Goal: Use online tool/utility: Use online tool/utility

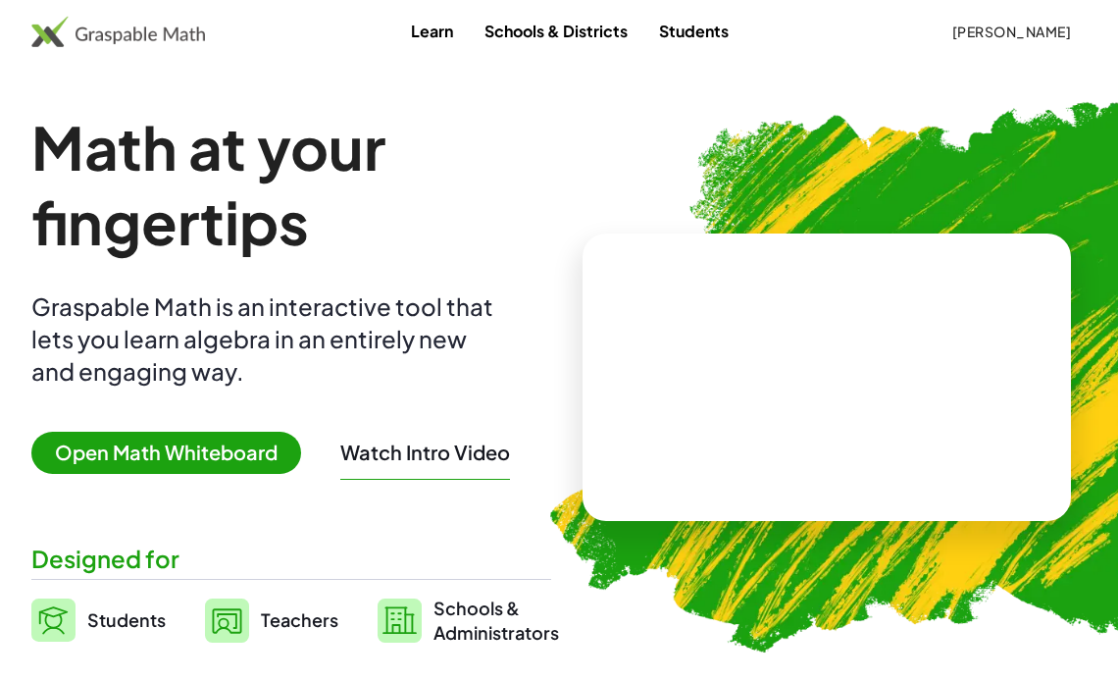
click at [119, 452] on span "Open Math Whiteboard" at bounding box center [166, 453] width 270 height 42
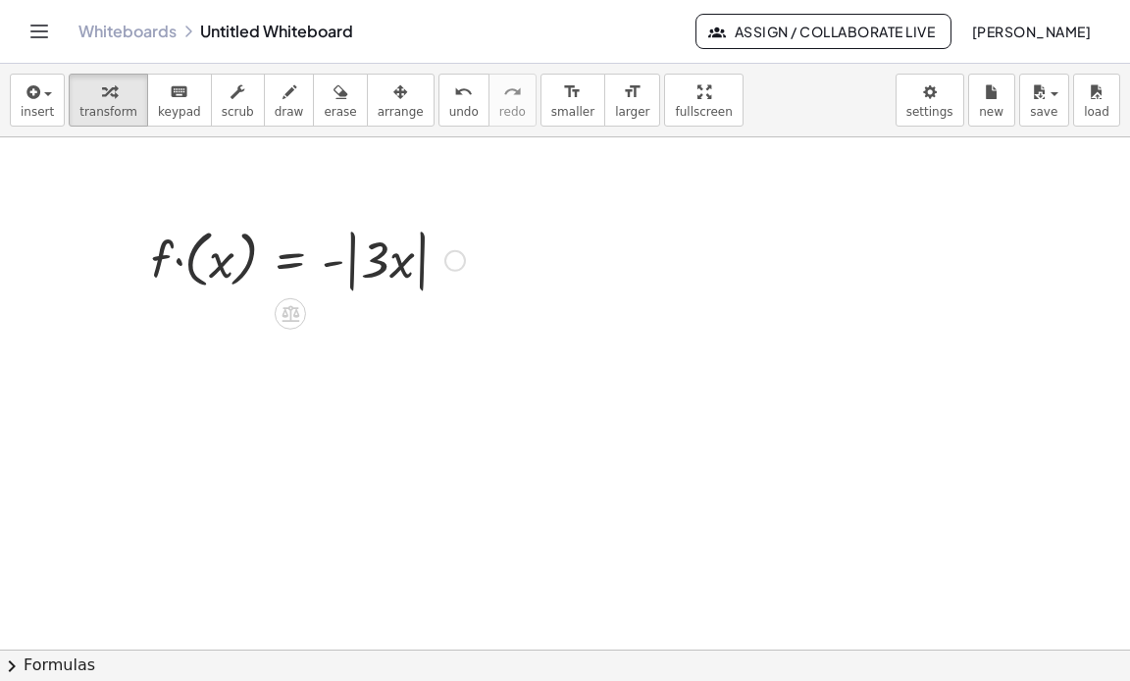
click at [190, 268] on div at bounding box center [308, 259] width 334 height 75
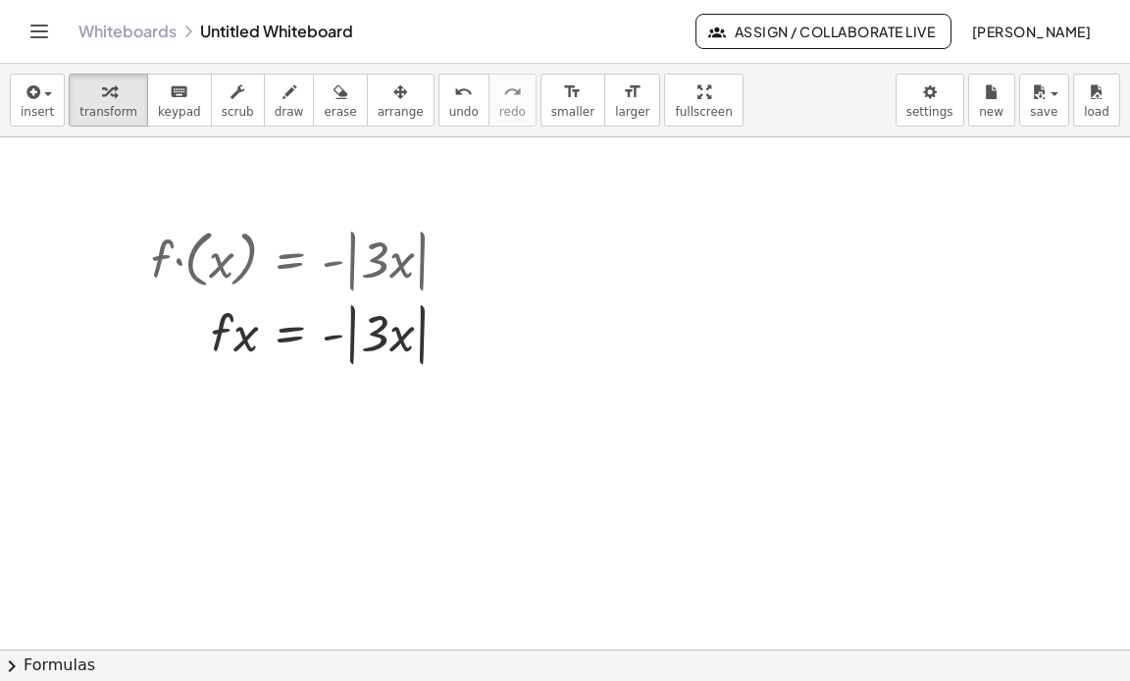
drag, startPoint x: 288, startPoint y: 325, endPoint x: 218, endPoint y: 374, distance: 86.0
click at [190, 239] on div at bounding box center [308, 259] width 334 height 75
click at [454, 97] on icon "undo" at bounding box center [463, 92] width 19 height 24
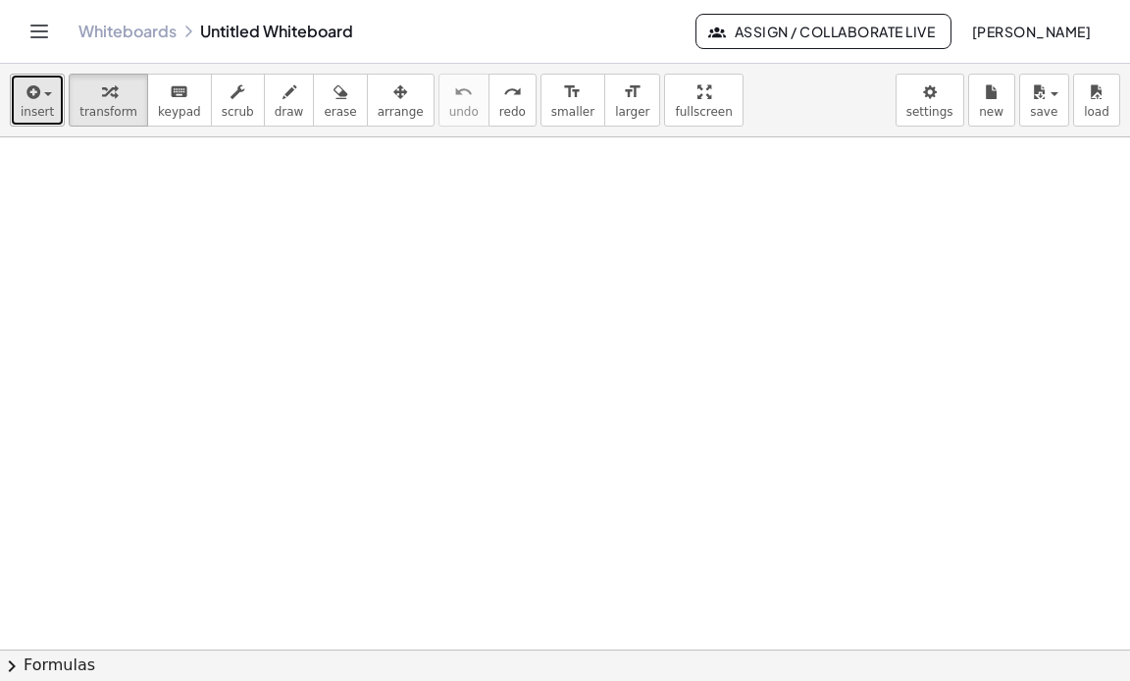
click at [44, 95] on span "button" at bounding box center [48, 94] width 8 height 4
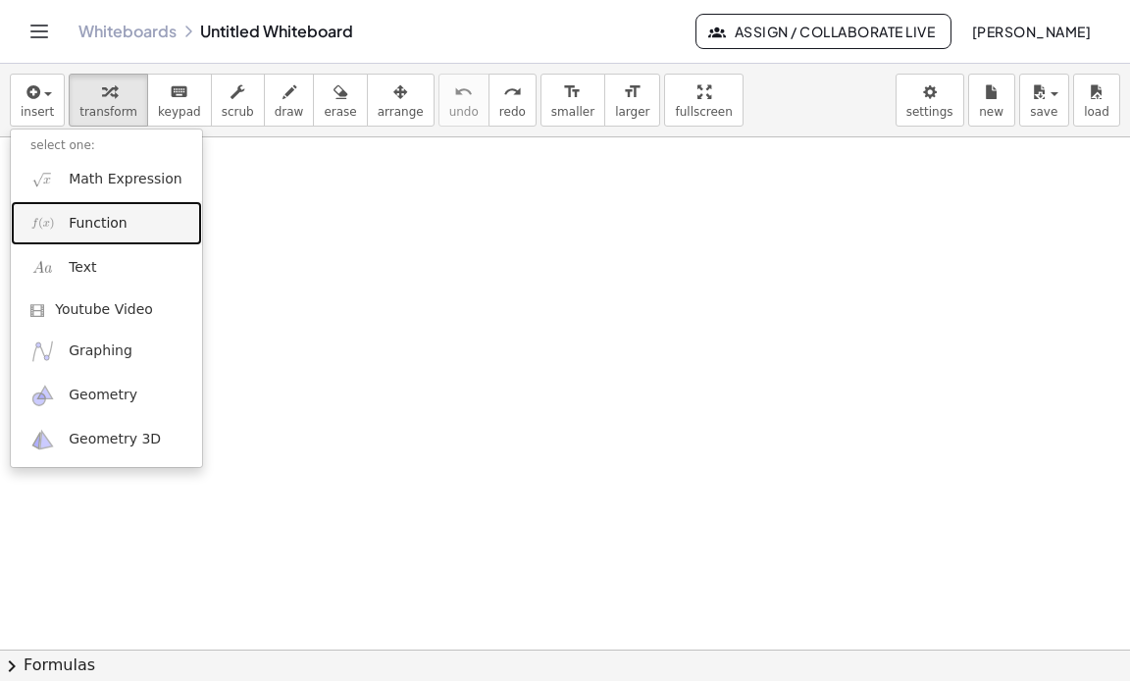
click at [98, 219] on span "Function" at bounding box center [98, 224] width 59 height 20
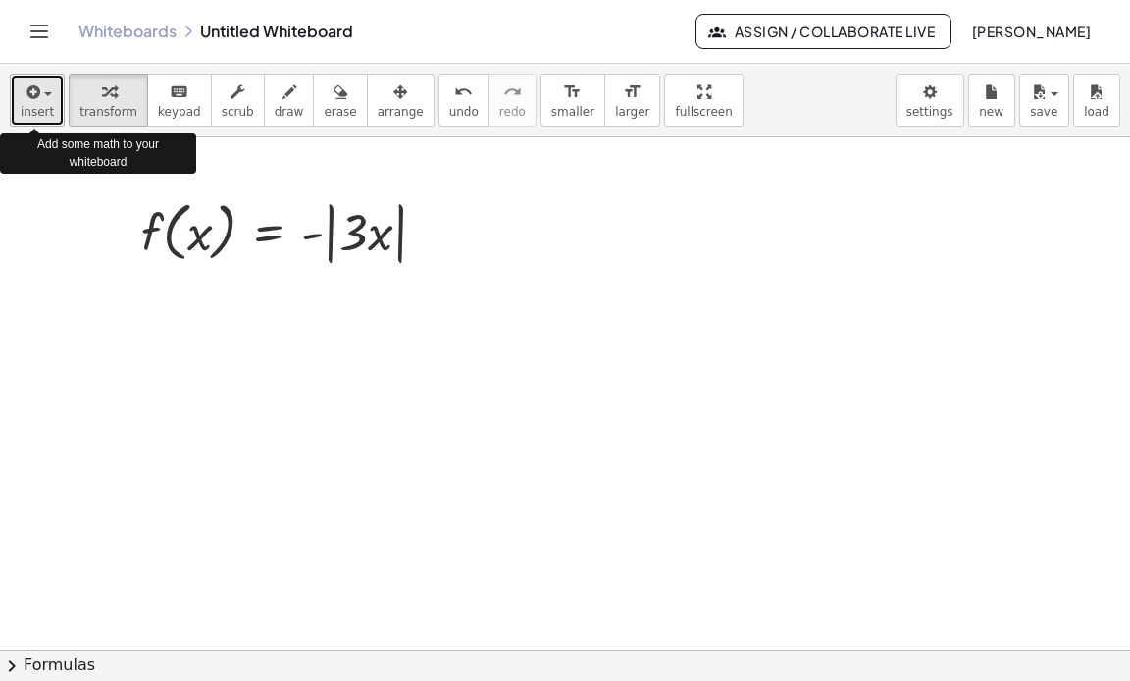
click at [41, 113] on span "insert" at bounding box center [37, 112] width 33 height 14
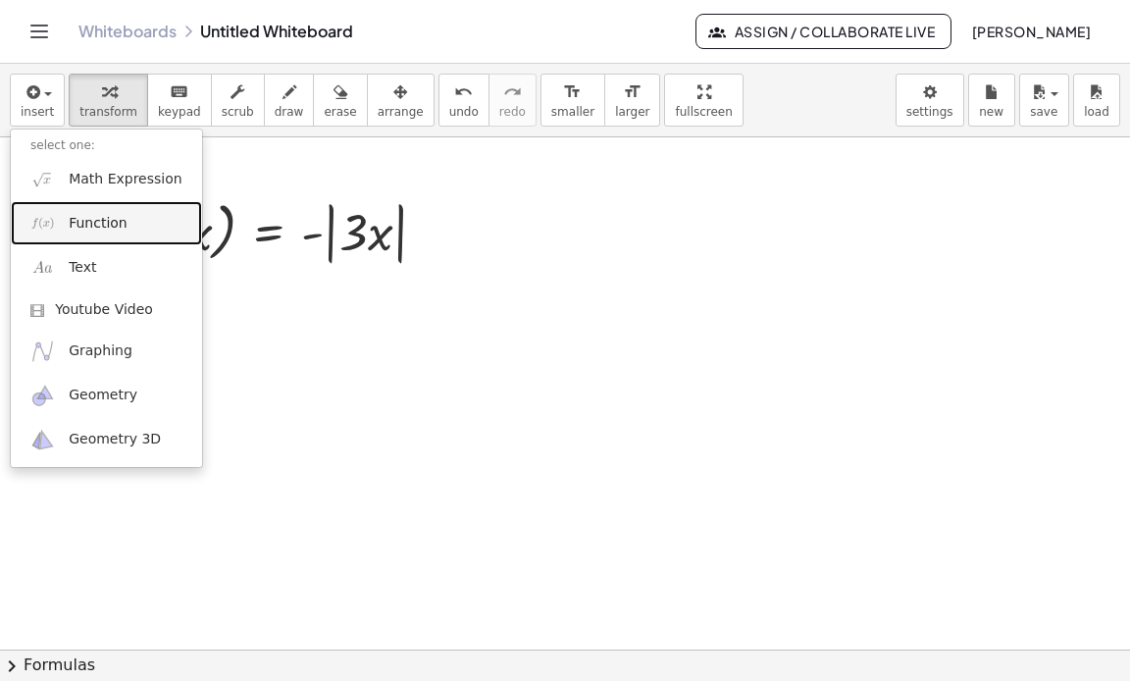
click at [45, 220] on img at bounding box center [42, 223] width 25 height 25
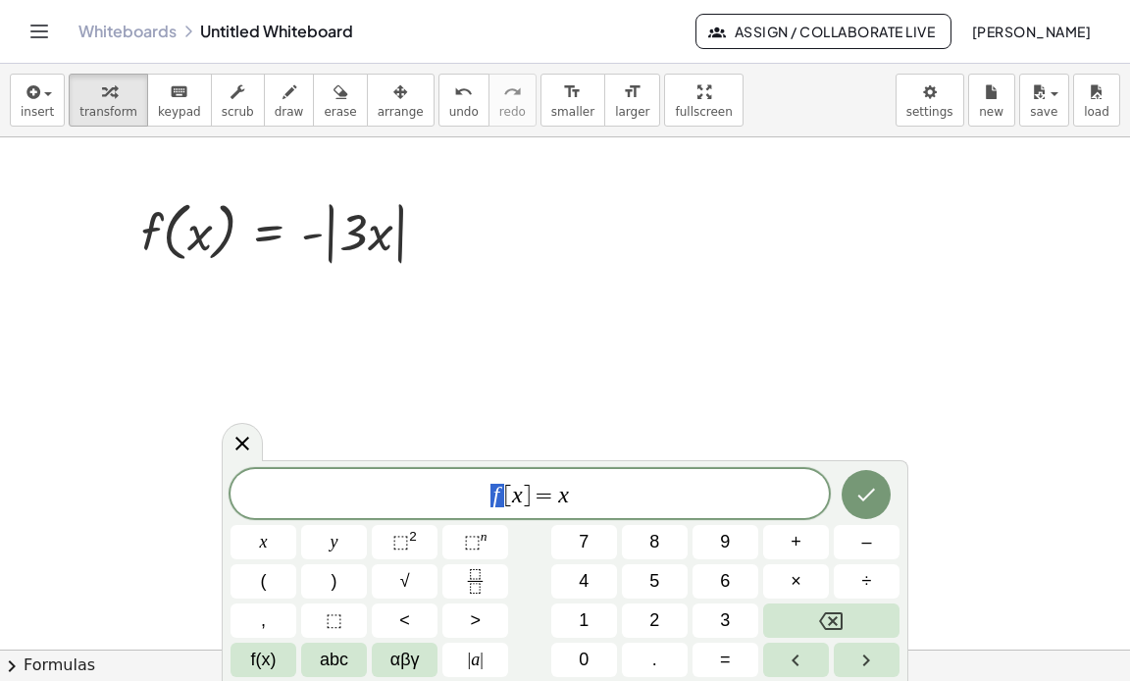
drag, startPoint x: 498, startPoint y: 503, endPoint x: 487, endPoint y: 504, distance: 11.8
click at [574, 498] on span "g ​ [ x ] = x" at bounding box center [530, 495] width 598 height 27
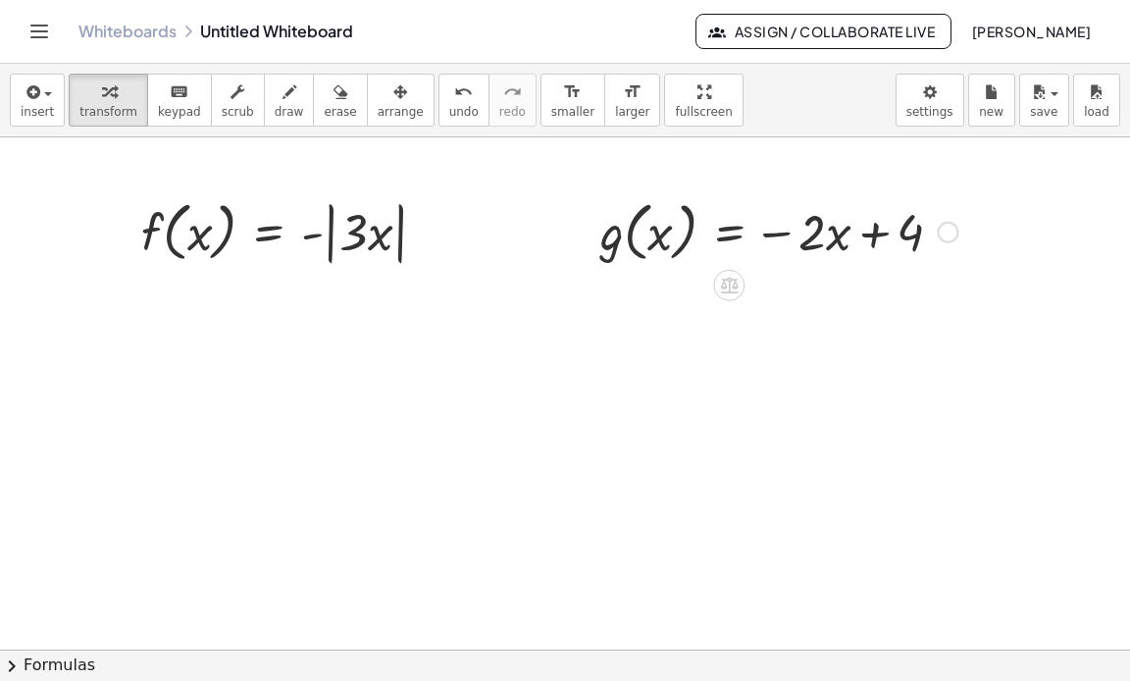
click at [890, 243] on div at bounding box center [779, 230] width 377 height 75
drag, startPoint x: 867, startPoint y: 228, endPoint x: 959, endPoint y: 189, distance: 99.8
click at [959, 189] on div "g ( , x ) = − · 2 · x + 4" at bounding box center [771, 230] width 401 height 84
click at [946, 228] on div at bounding box center [948, 233] width 22 height 22
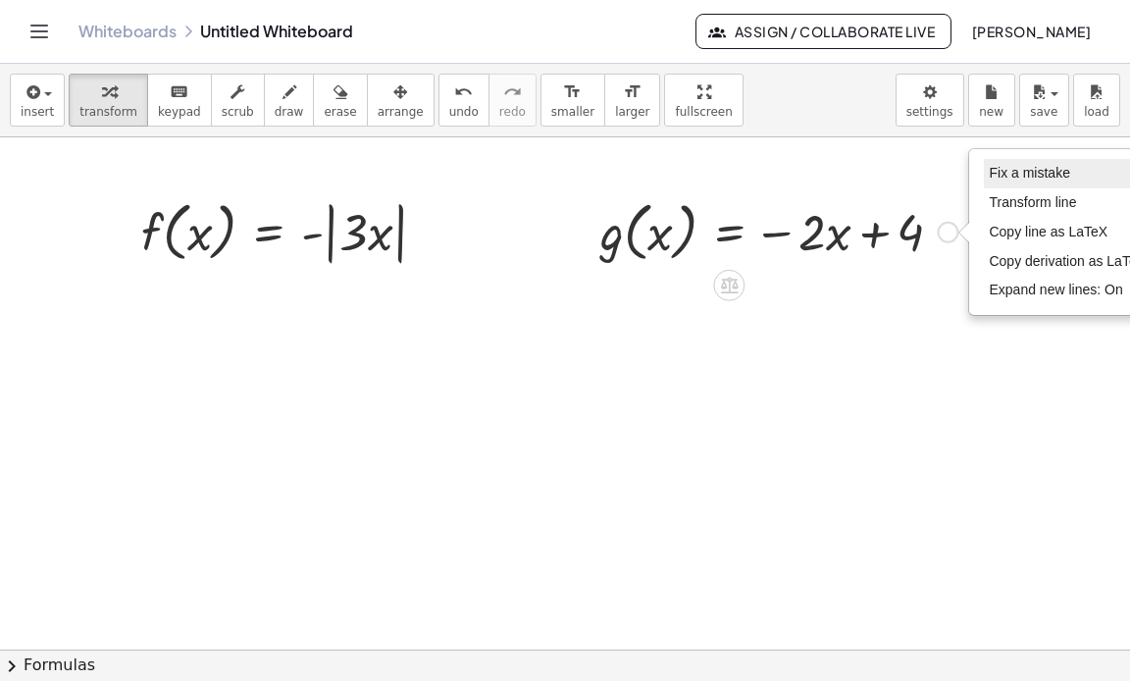
click at [1031, 173] on span "Fix a mistake" at bounding box center [1029, 173] width 80 height 16
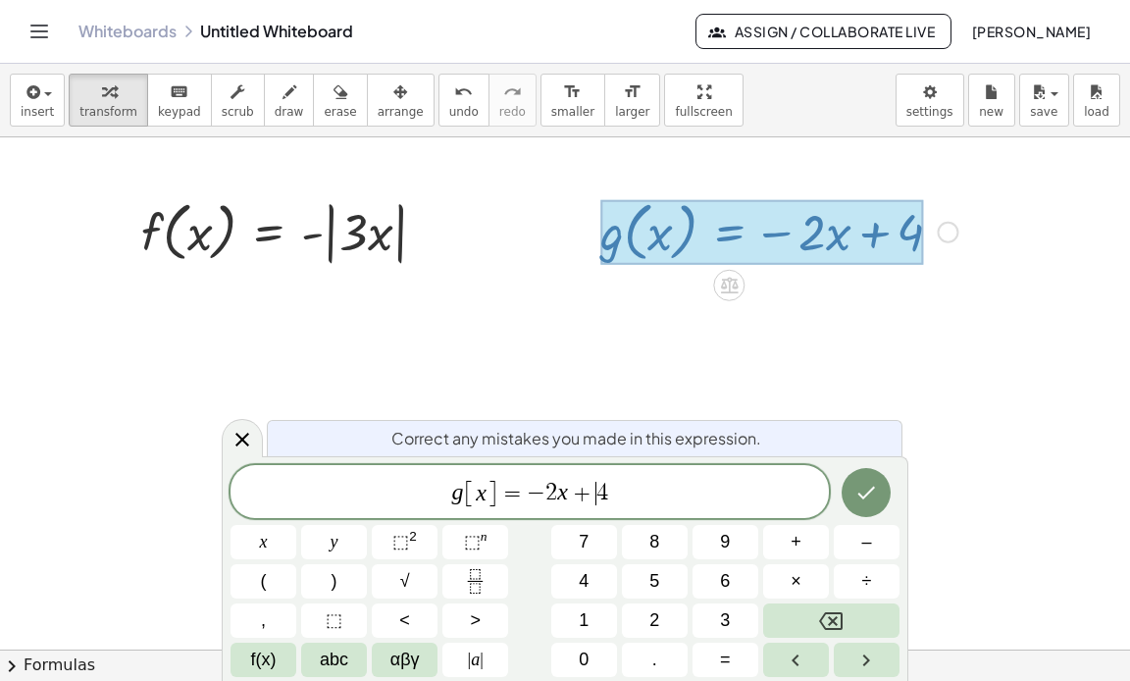
click at [598, 495] on span "4" at bounding box center [602, 494] width 12 height 24
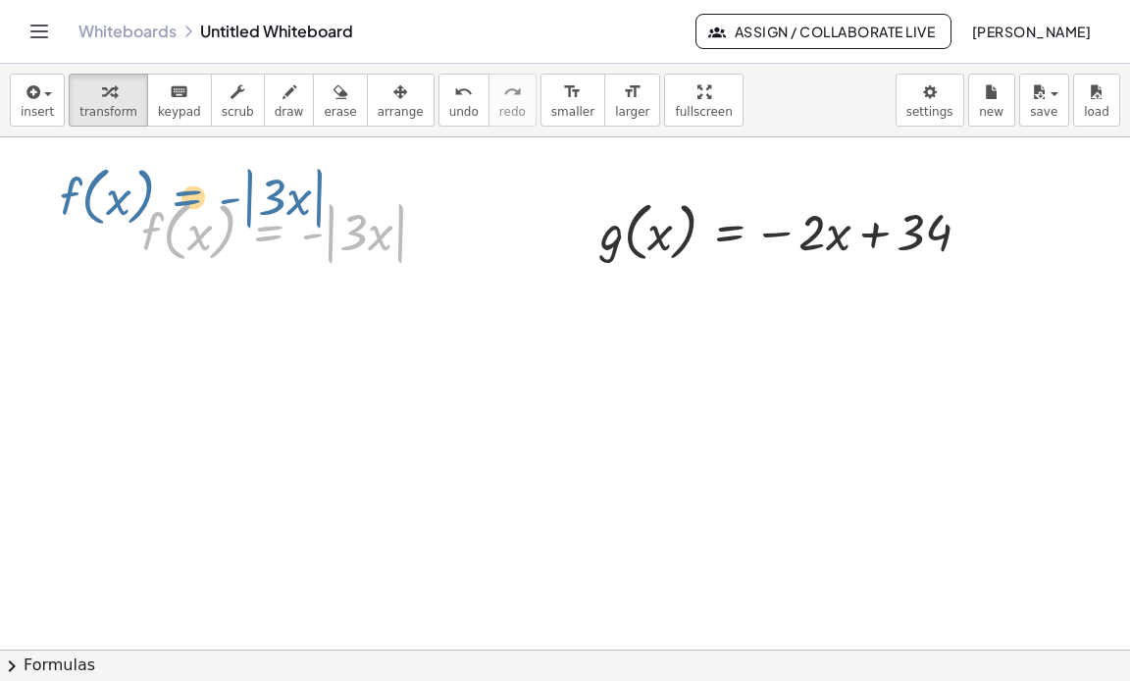
drag, startPoint x: 272, startPoint y: 231, endPoint x: 184, endPoint y: 196, distance: 93.8
click at [184, 196] on div at bounding box center [292, 231] width 322 height 76
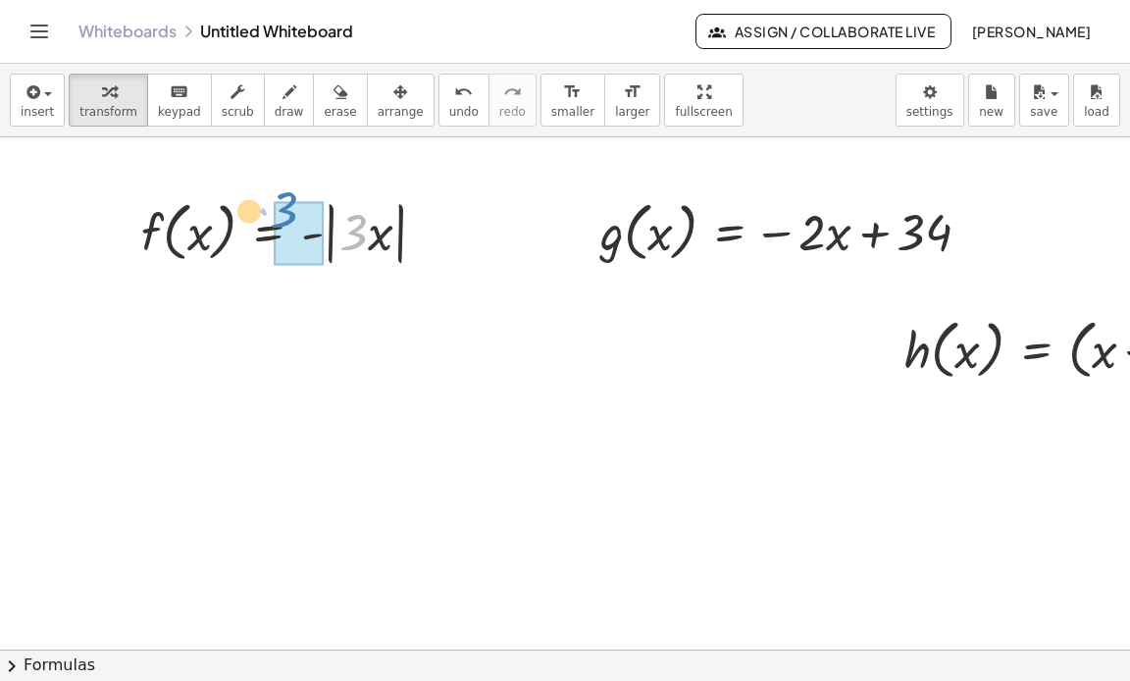
drag, startPoint x: 356, startPoint y: 236, endPoint x: 361, endPoint y: 214, distance: 23.1
click at [361, 214] on div at bounding box center [292, 231] width 322 height 76
drag, startPoint x: 67, startPoint y: 150, endPoint x: 491, endPoint y: 331, distance: 460.6
drag, startPoint x: 271, startPoint y: 237, endPoint x: 169, endPoint y: 233, distance: 102.1
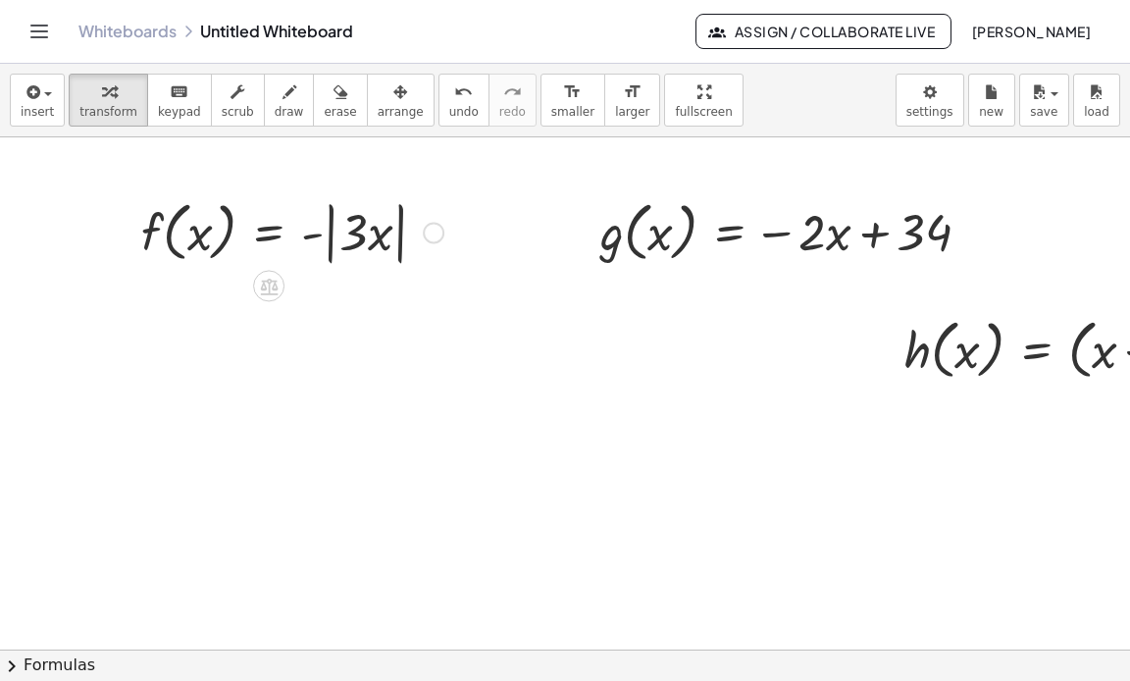
drag, startPoint x: 169, startPoint y: 233, endPoint x: 753, endPoint y: 483, distance: 635.6
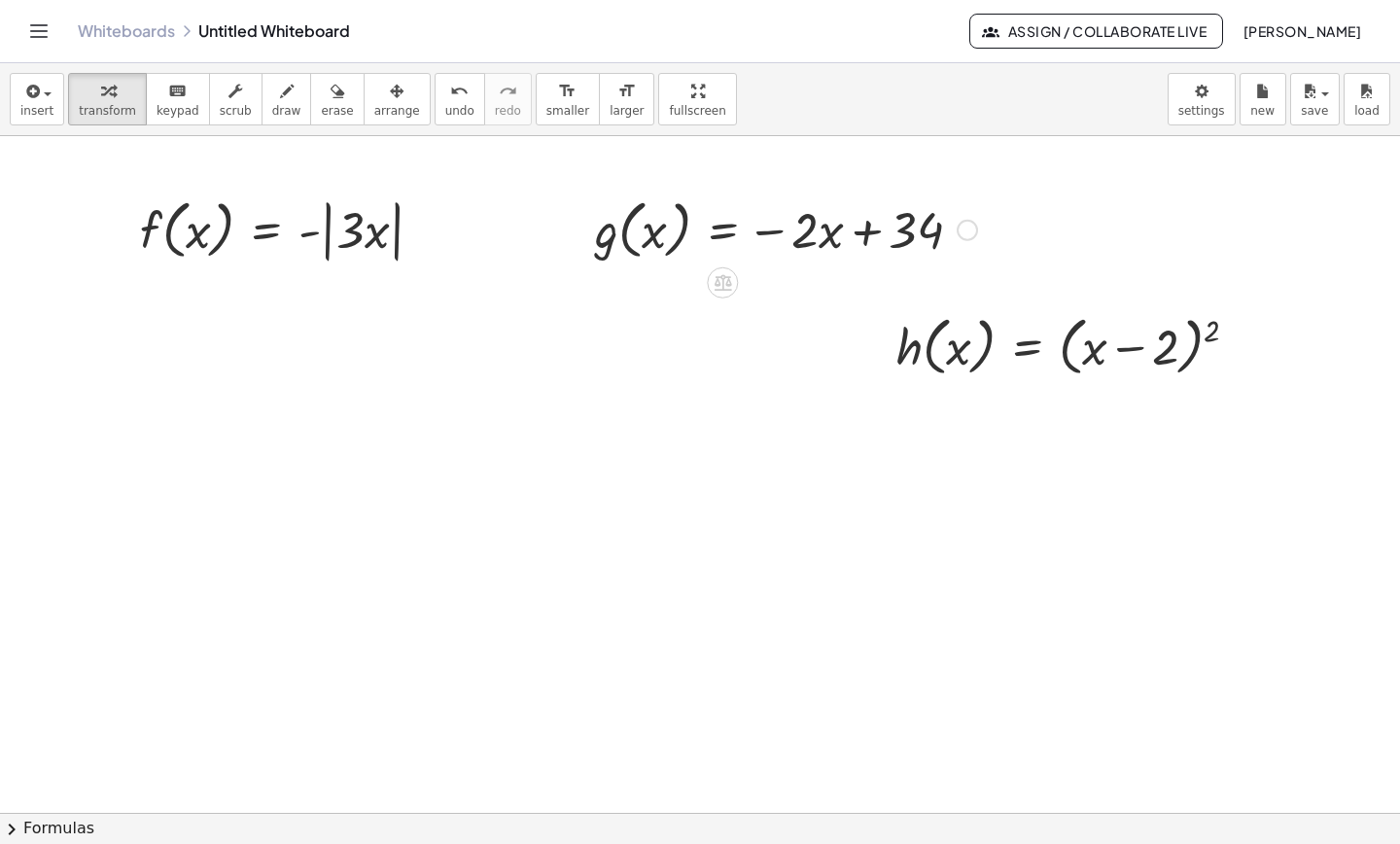
click at [795, 219] on div at bounding box center [786, 228] width 401 height 74
drag, startPoint x: 858, startPoint y: 395, endPoint x: 1187, endPoint y: 328, distance: 335.8
click at [1119, 328] on div "f ( , x ) = - | · 3 · x | g ( , x ) = − · 2 · x + 34 Fix a mistake Transform li…" at bounding box center [700, 812] width 1400 height 1353
click at [1119, 341] on div at bounding box center [1075, 345] width 377 height 74
click at [389, 92] on icon "button" at bounding box center [396, 91] width 14 height 24
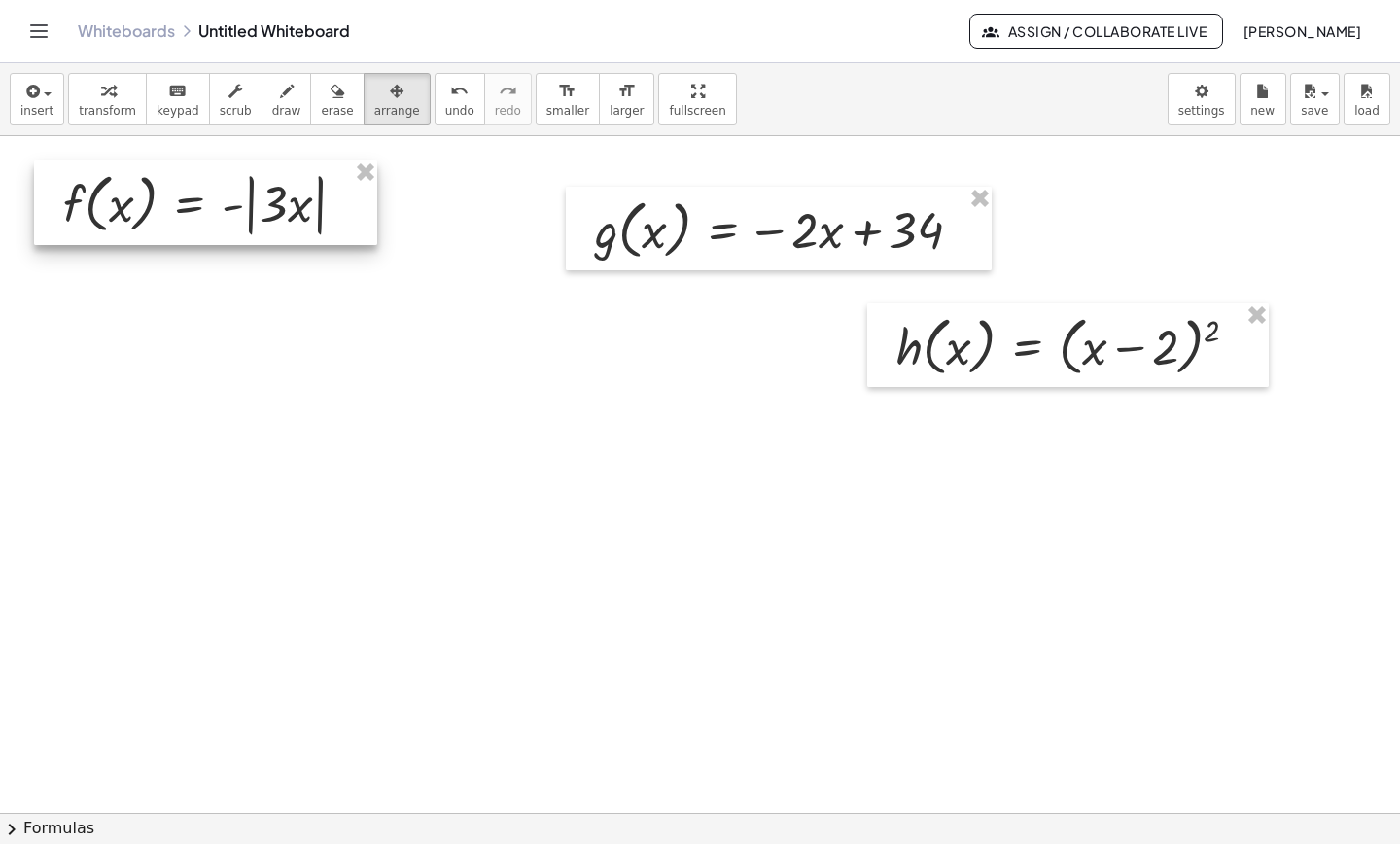
drag, startPoint x: 318, startPoint y: 209, endPoint x: 240, endPoint y: 181, distance: 82.9
click at [240, 181] on div at bounding box center [205, 202] width 343 height 84
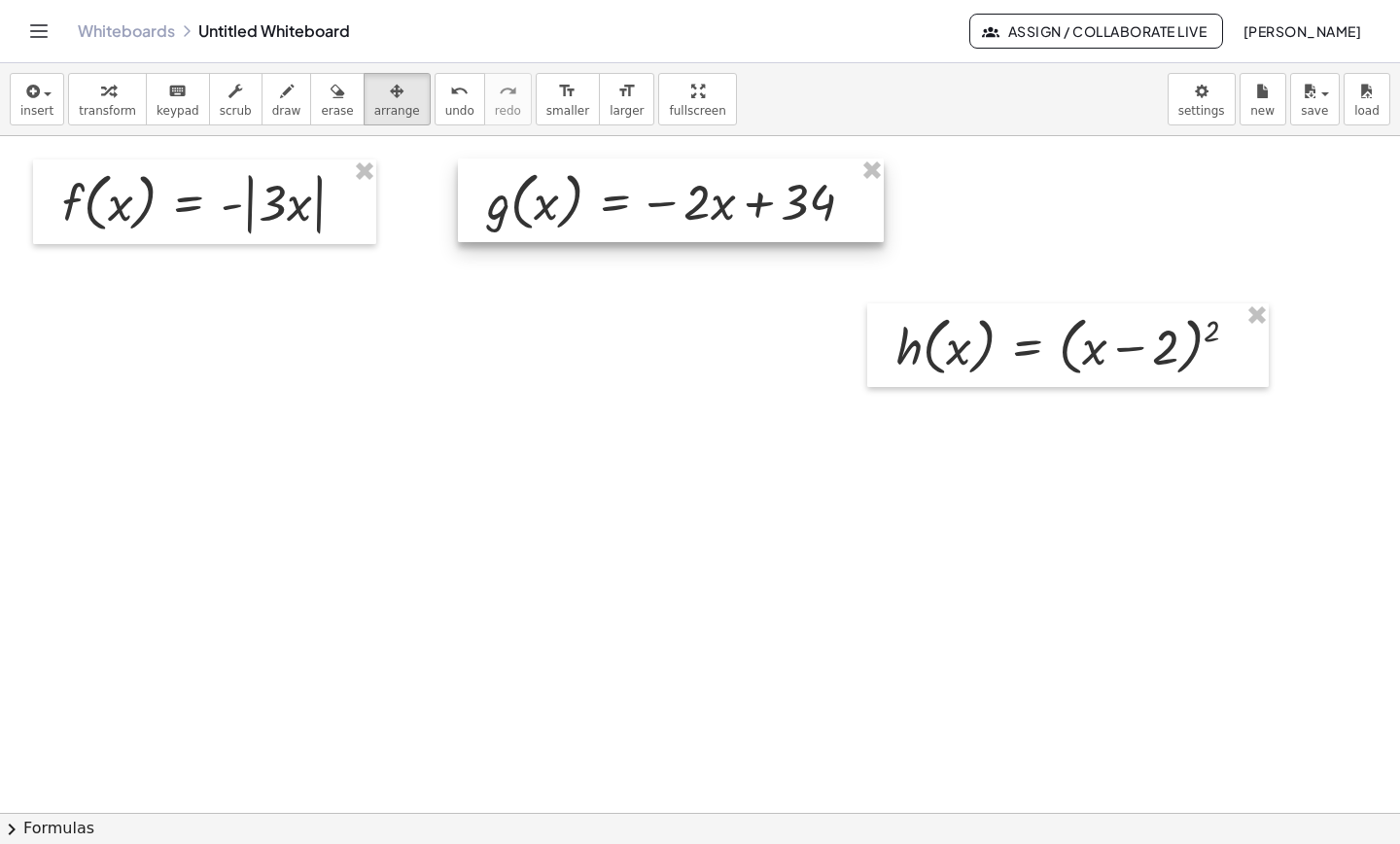
drag, startPoint x: 635, startPoint y: 233, endPoint x: 530, endPoint y: 208, distance: 107.9
click at [530, 208] on div at bounding box center [671, 200] width 426 height 83
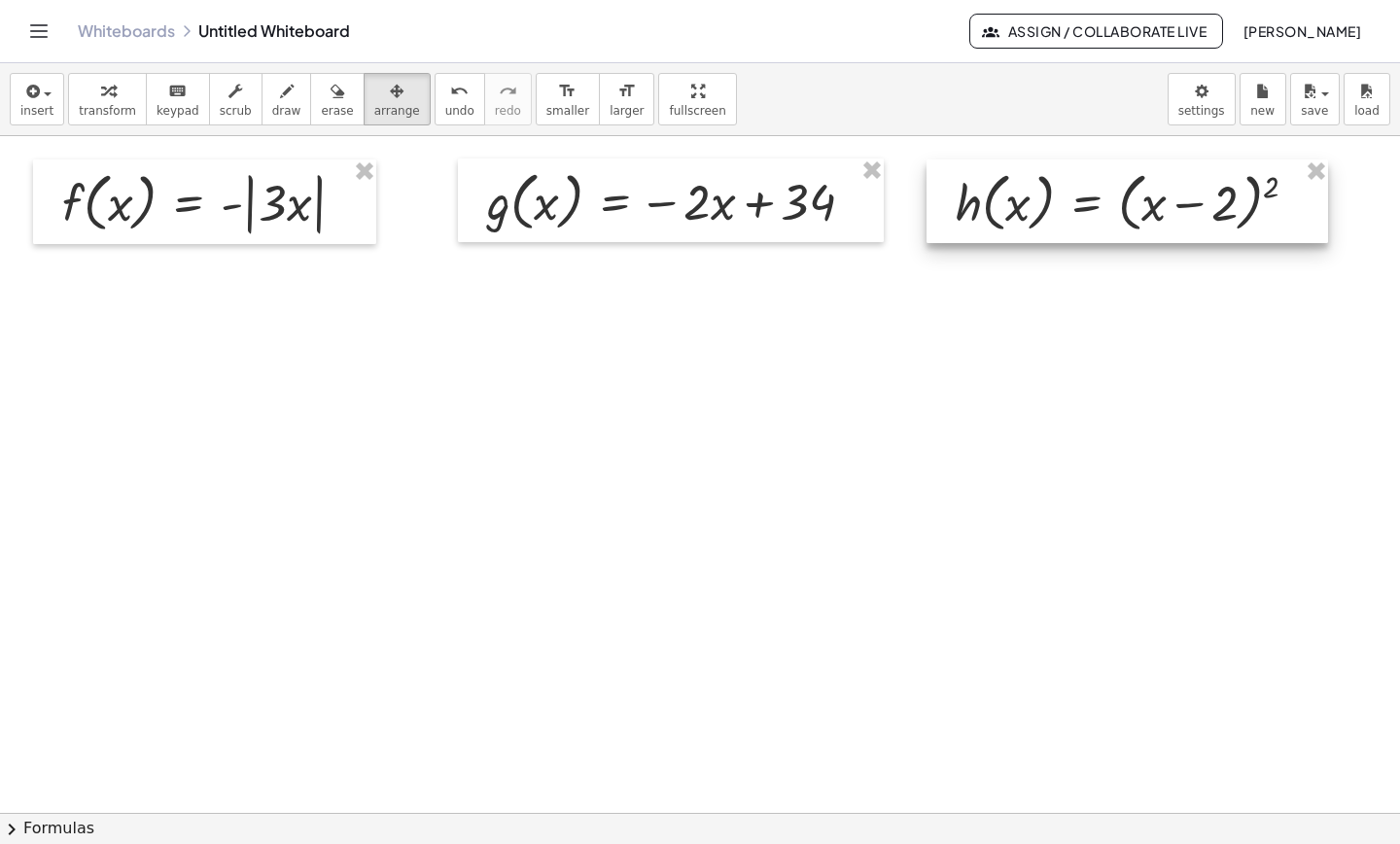
drag, startPoint x: 930, startPoint y: 292, endPoint x: 967, endPoint y: 209, distance: 90.9
click at [967, 209] on div at bounding box center [1127, 201] width 401 height 83
click at [785, 385] on div at bounding box center [700, 812] width 1400 height 1353
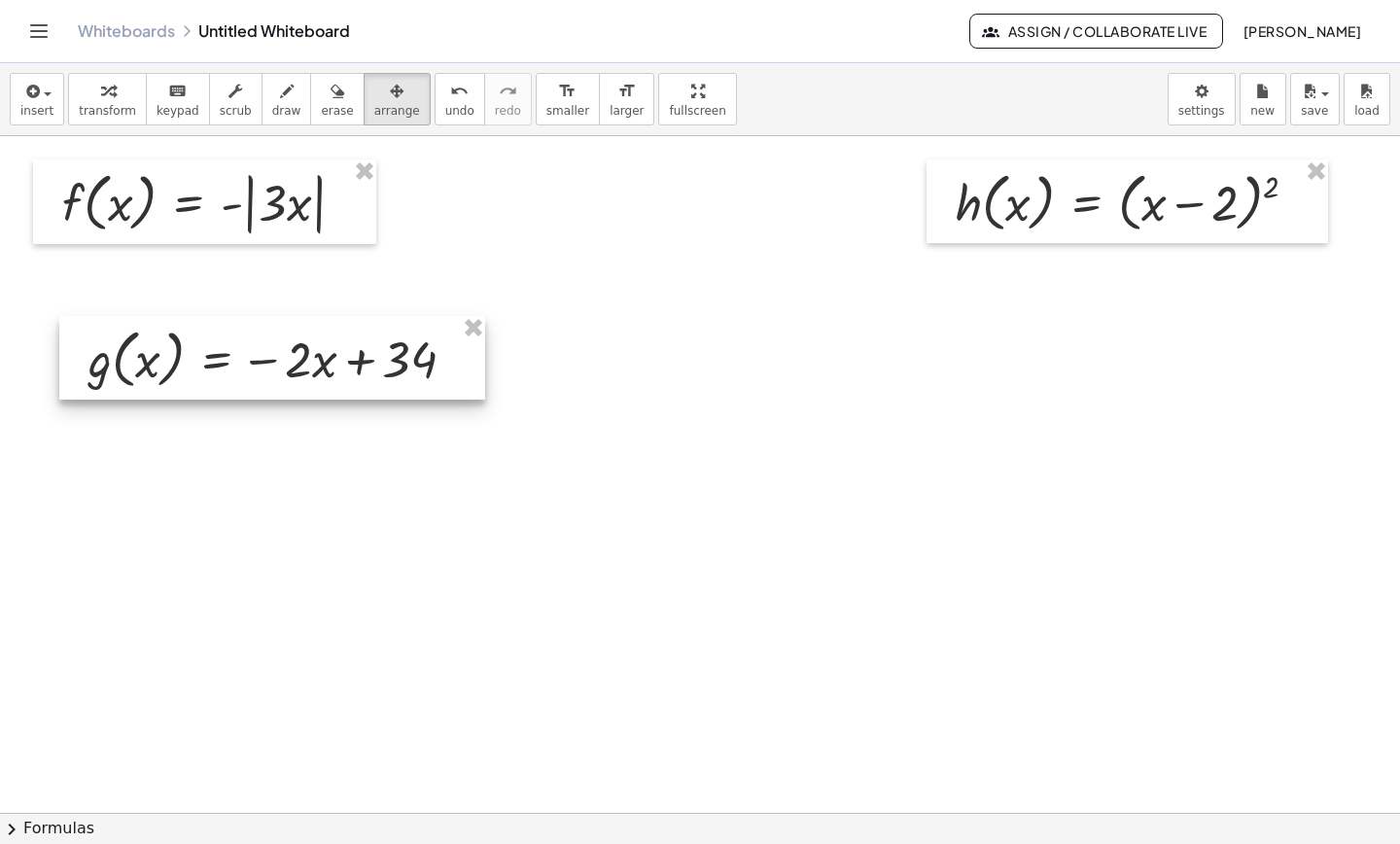
drag, startPoint x: 642, startPoint y: 209, endPoint x: 254, endPoint y: 369, distance: 419.7
click at [254, 369] on div at bounding box center [272, 358] width 426 height 83
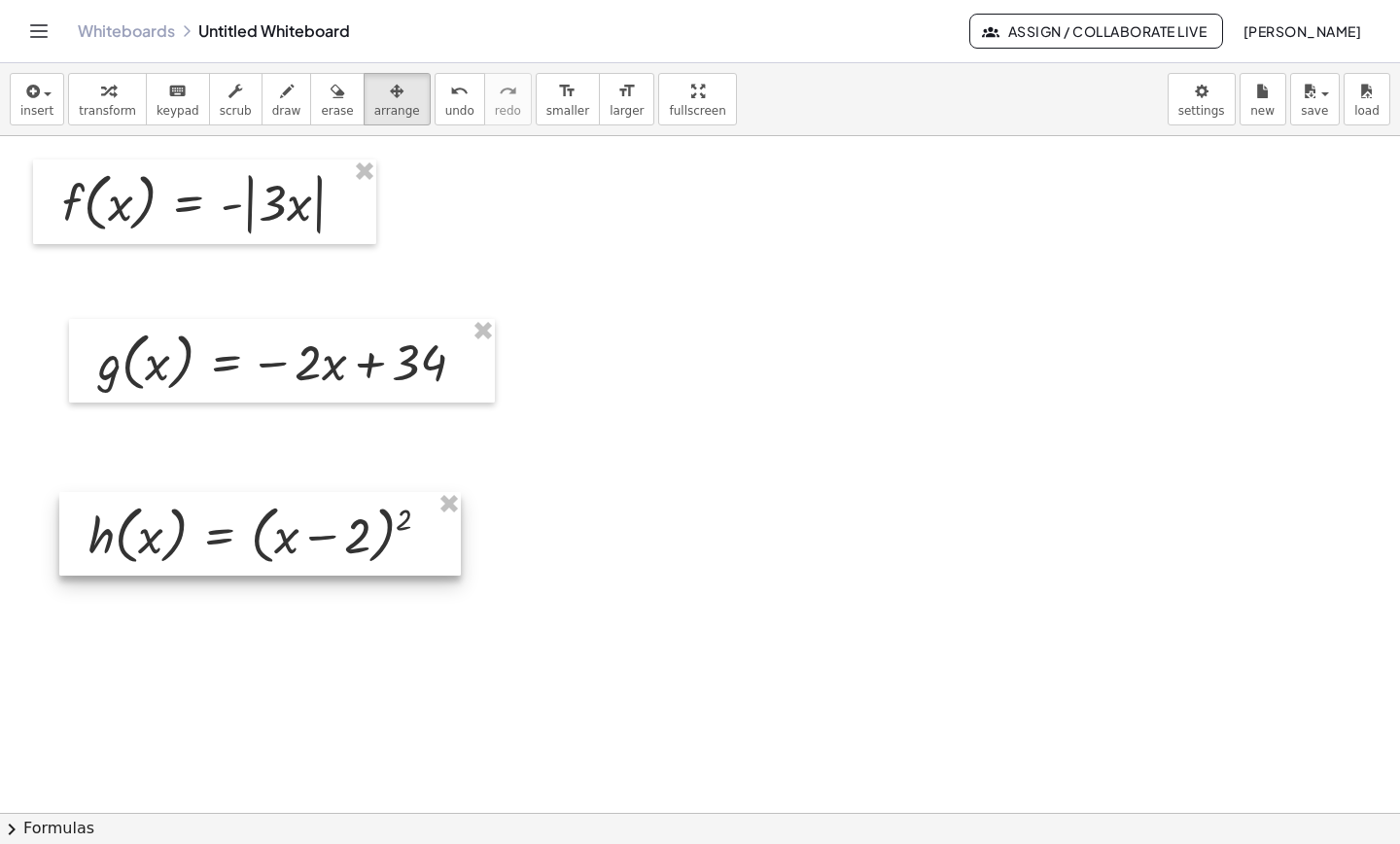
drag, startPoint x: 1177, startPoint y: 233, endPoint x: 311, endPoint y: 566, distance: 927.8
click at [311, 566] on div at bounding box center [260, 533] width 401 height 83
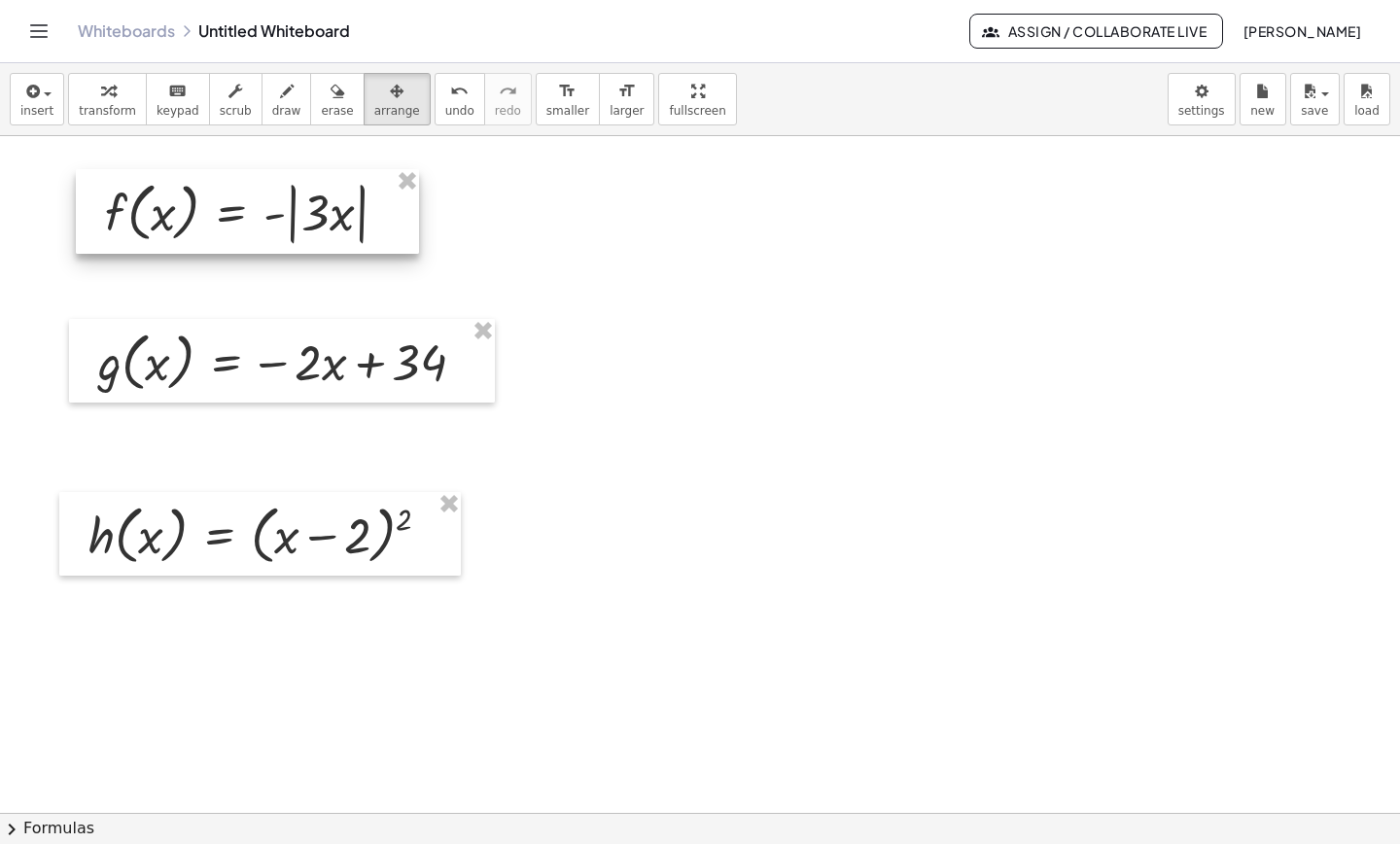
drag, startPoint x: 318, startPoint y: 216, endPoint x: 361, endPoint y: 226, distance: 44.1
click at [361, 226] on div at bounding box center [248, 211] width 343 height 84
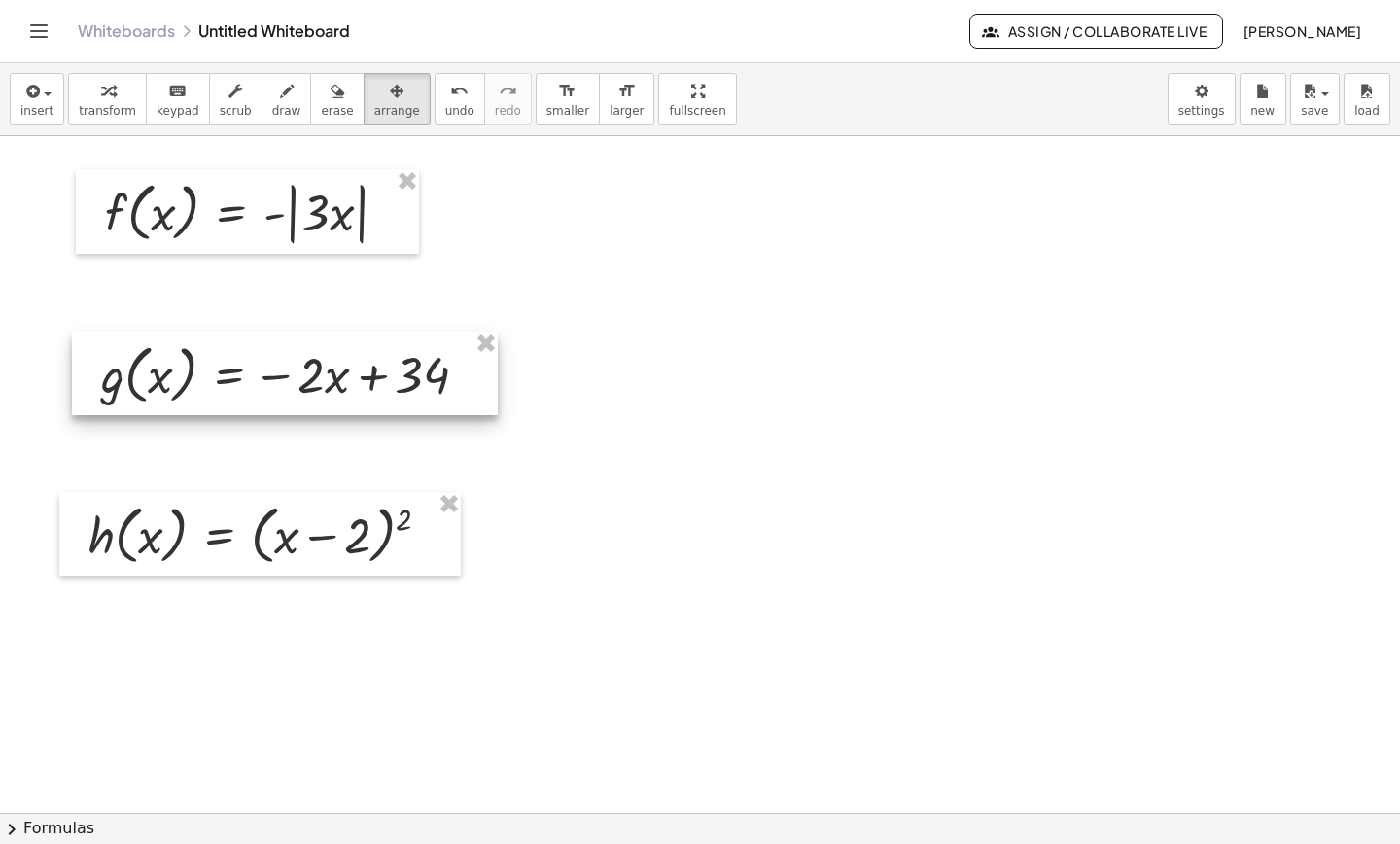
drag, startPoint x: 304, startPoint y: 368, endPoint x: 307, endPoint y: 381, distance: 13.3
click at [307, 381] on div at bounding box center [285, 373] width 426 height 83
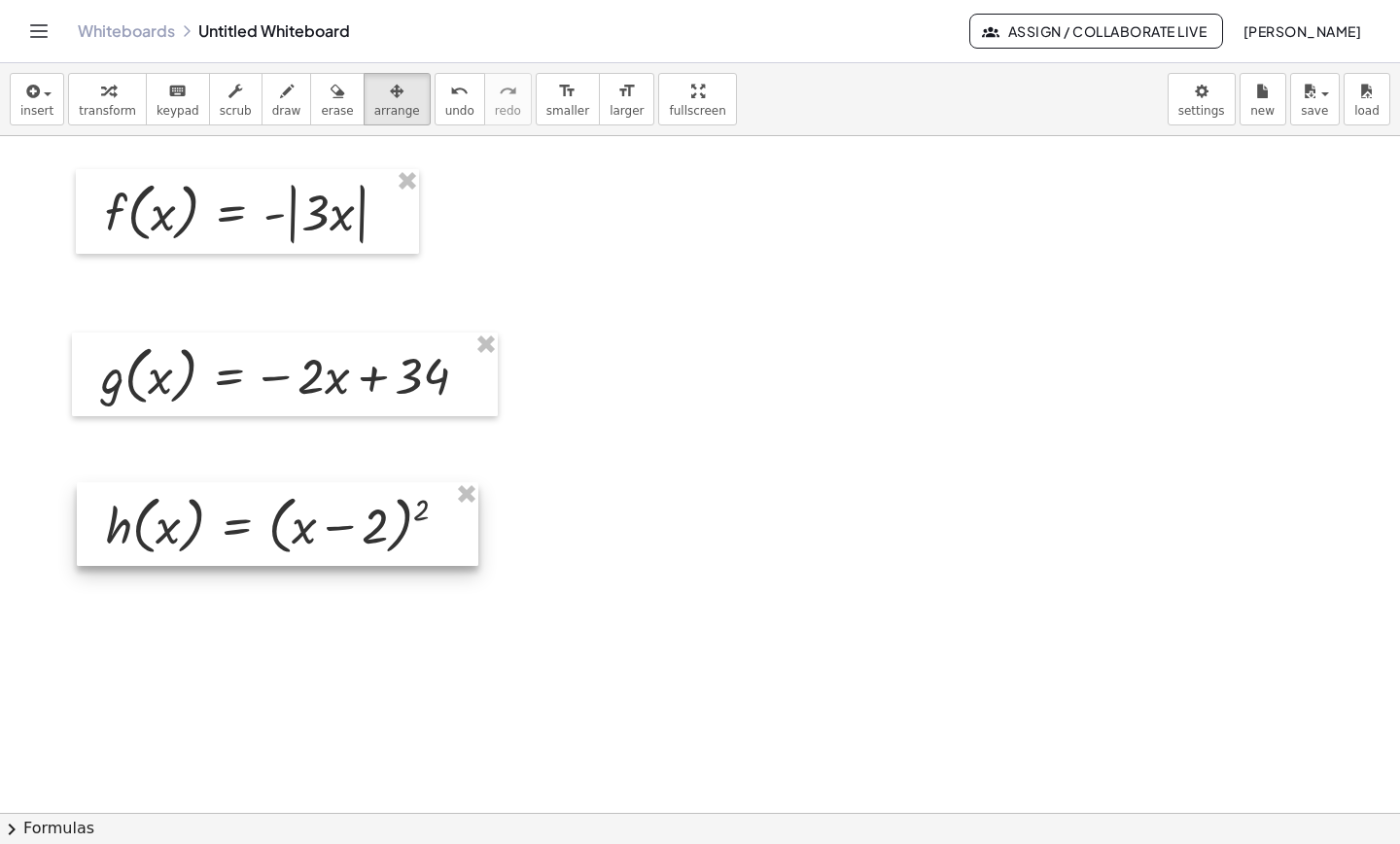
drag, startPoint x: 251, startPoint y: 526, endPoint x: 268, endPoint y: 514, distance: 20.8
click at [268, 514] on div at bounding box center [277, 524] width 401 height 83
click at [909, 641] on div at bounding box center [700, 812] width 1400 height 1353
click at [44, 94] on span "button" at bounding box center [48, 94] width 8 height 4
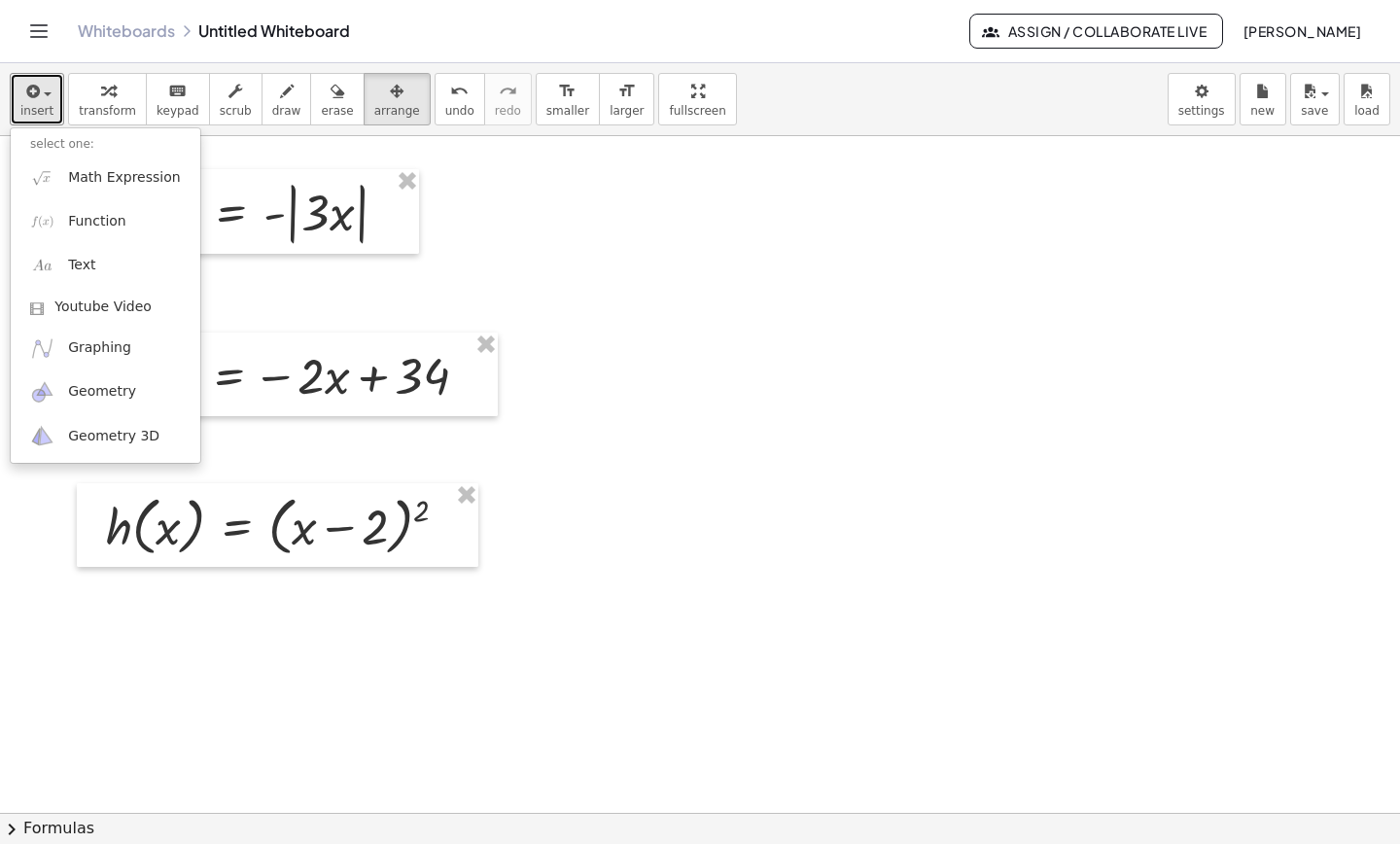
click at [1103, 381] on div at bounding box center [700, 812] width 1400 height 1353
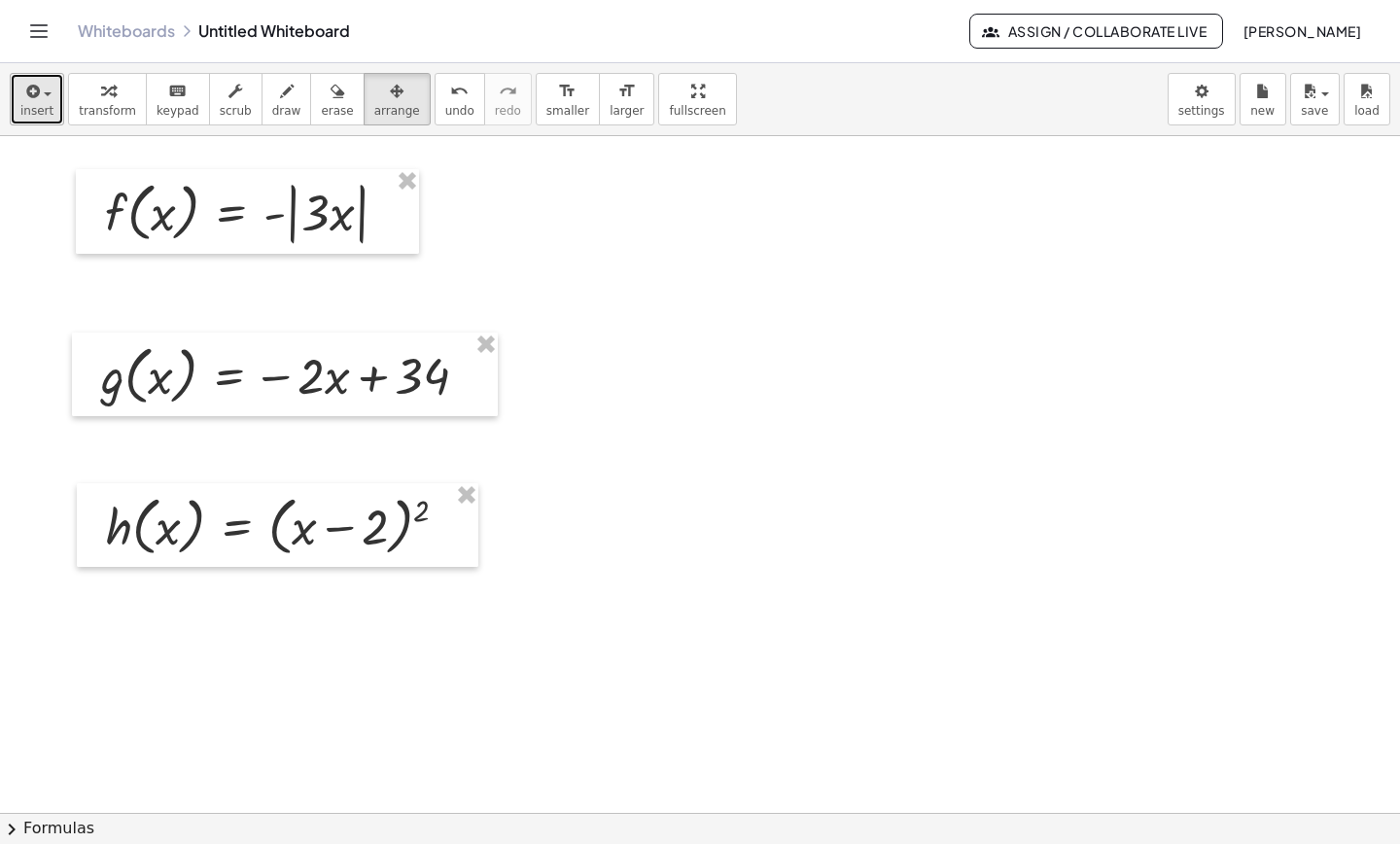
click at [28, 79] on icon "button" at bounding box center [32, 91] width 18 height 24
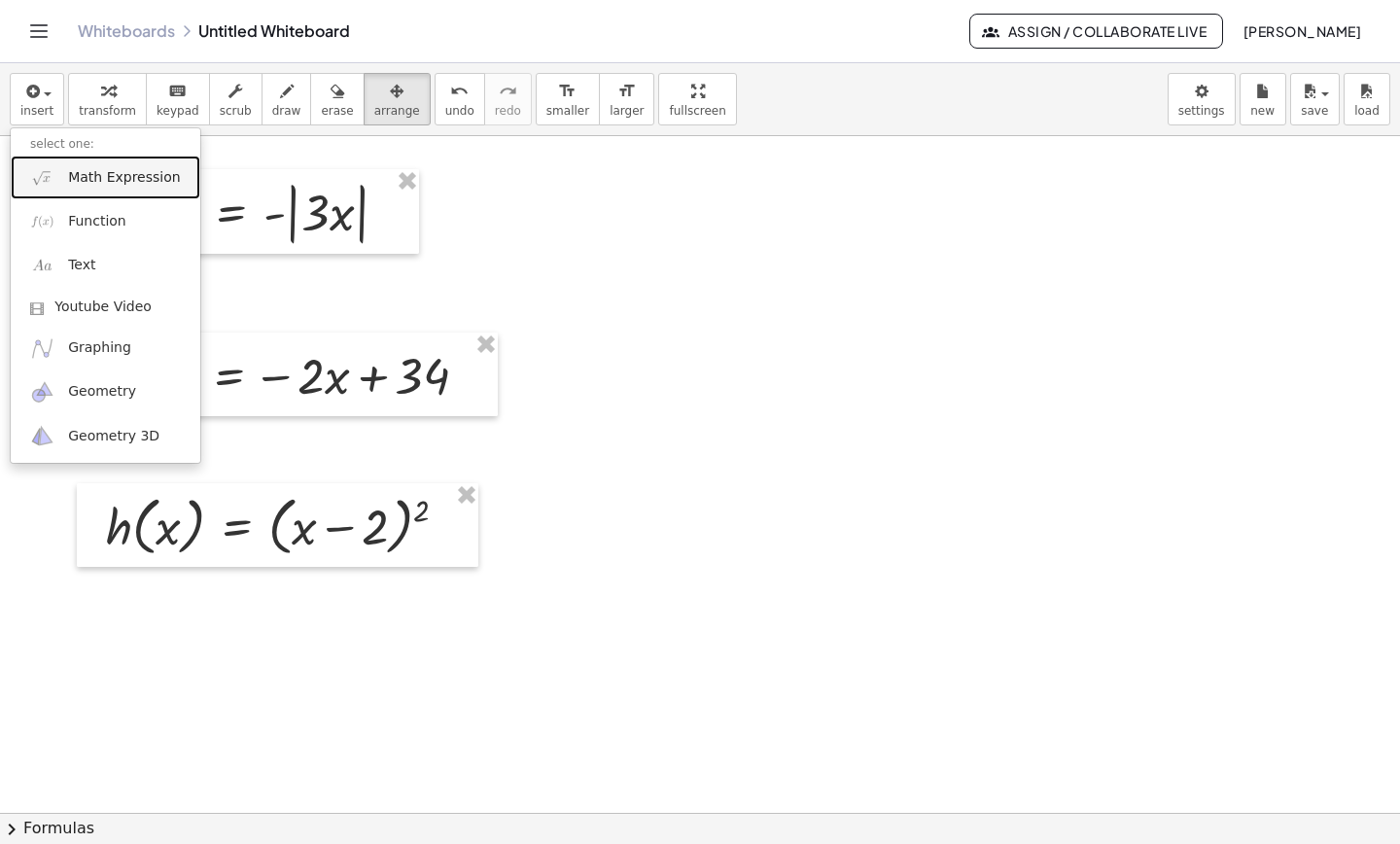
click at [94, 175] on span "Math Expression" at bounding box center [124, 178] width 112 height 20
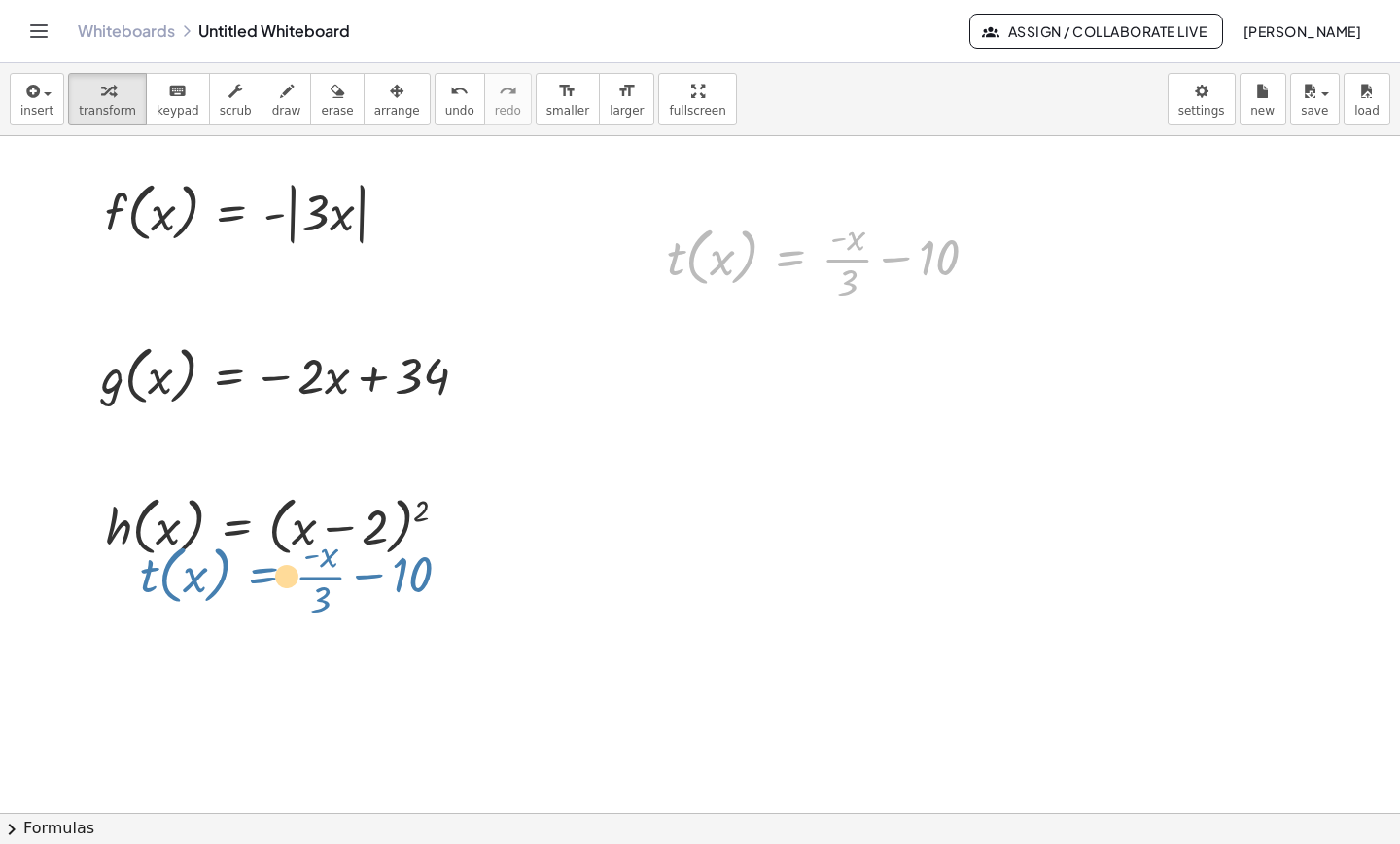
drag, startPoint x: 784, startPoint y: 263, endPoint x: 231, endPoint y: 580, distance: 637.4
click at [231, 580] on div "f ( , x ) = - | · 3 · x | g ( , x ) = − · 2 · x + 34 Fix a mistake Transform li…" at bounding box center [700, 812] width 1400 height 1353
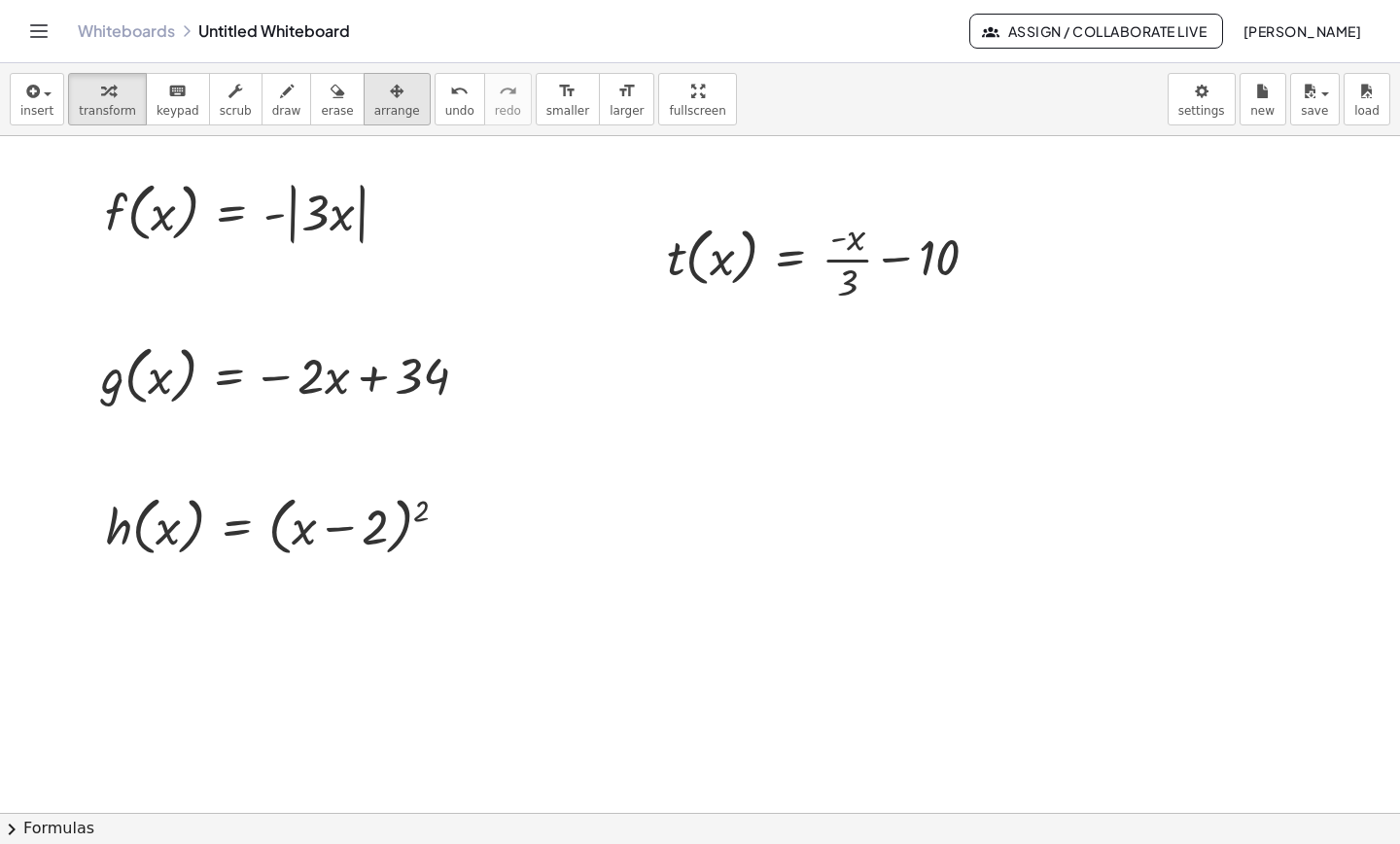
click at [375, 104] on span "arrange" at bounding box center [397, 111] width 46 height 14
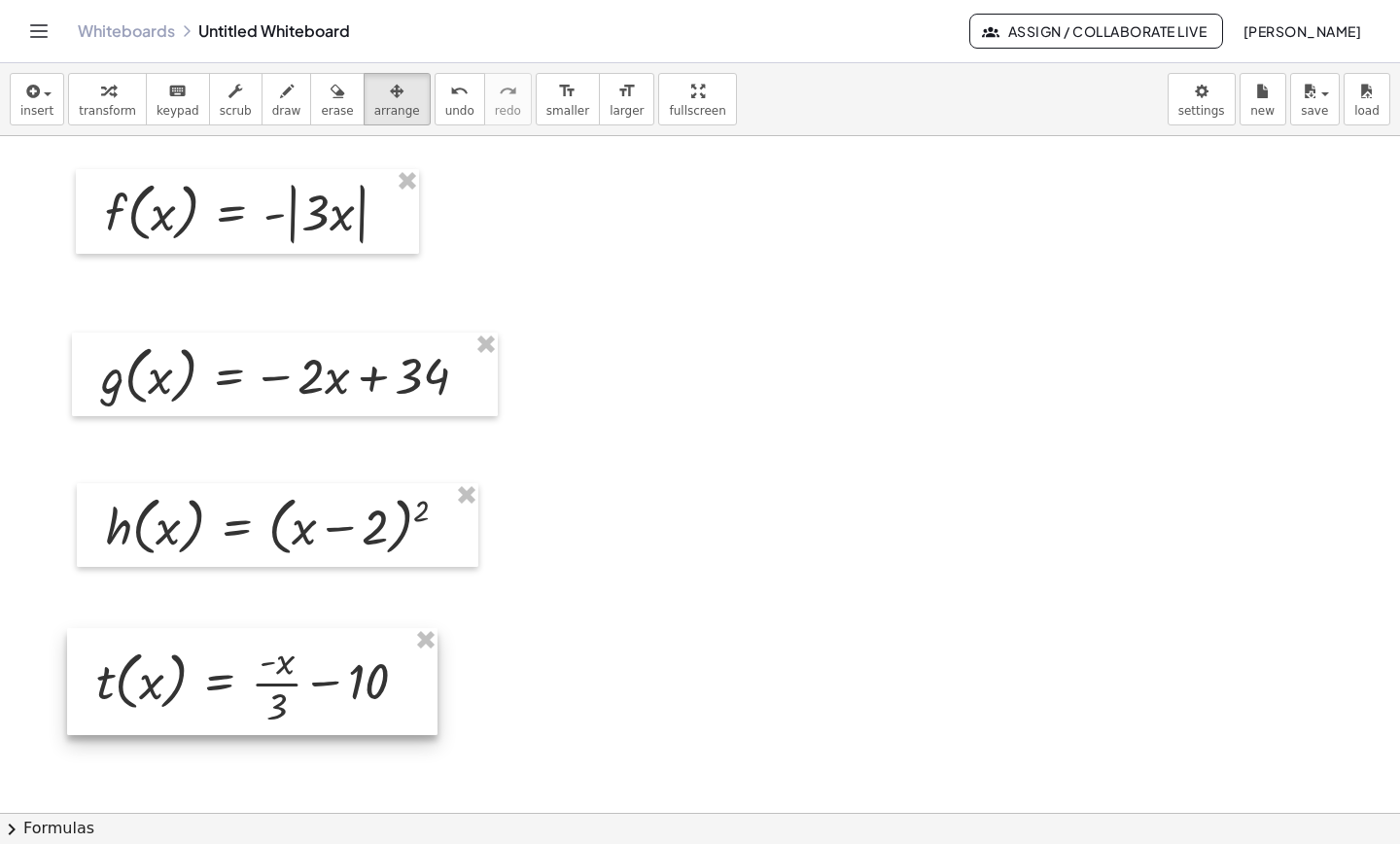
drag, startPoint x: 889, startPoint y: 265, endPoint x: 318, endPoint y: 689, distance: 711.2
click at [318, 674] on div at bounding box center [253, 682] width 371 height 107
drag, startPoint x: 538, startPoint y: 744, endPoint x: 133, endPoint y: 128, distance: 737.2
click at [133, 128] on div "insert select one: Math Expression Function Text Youtube Video Graphing Geometr…" at bounding box center [700, 454] width 1400 height 781
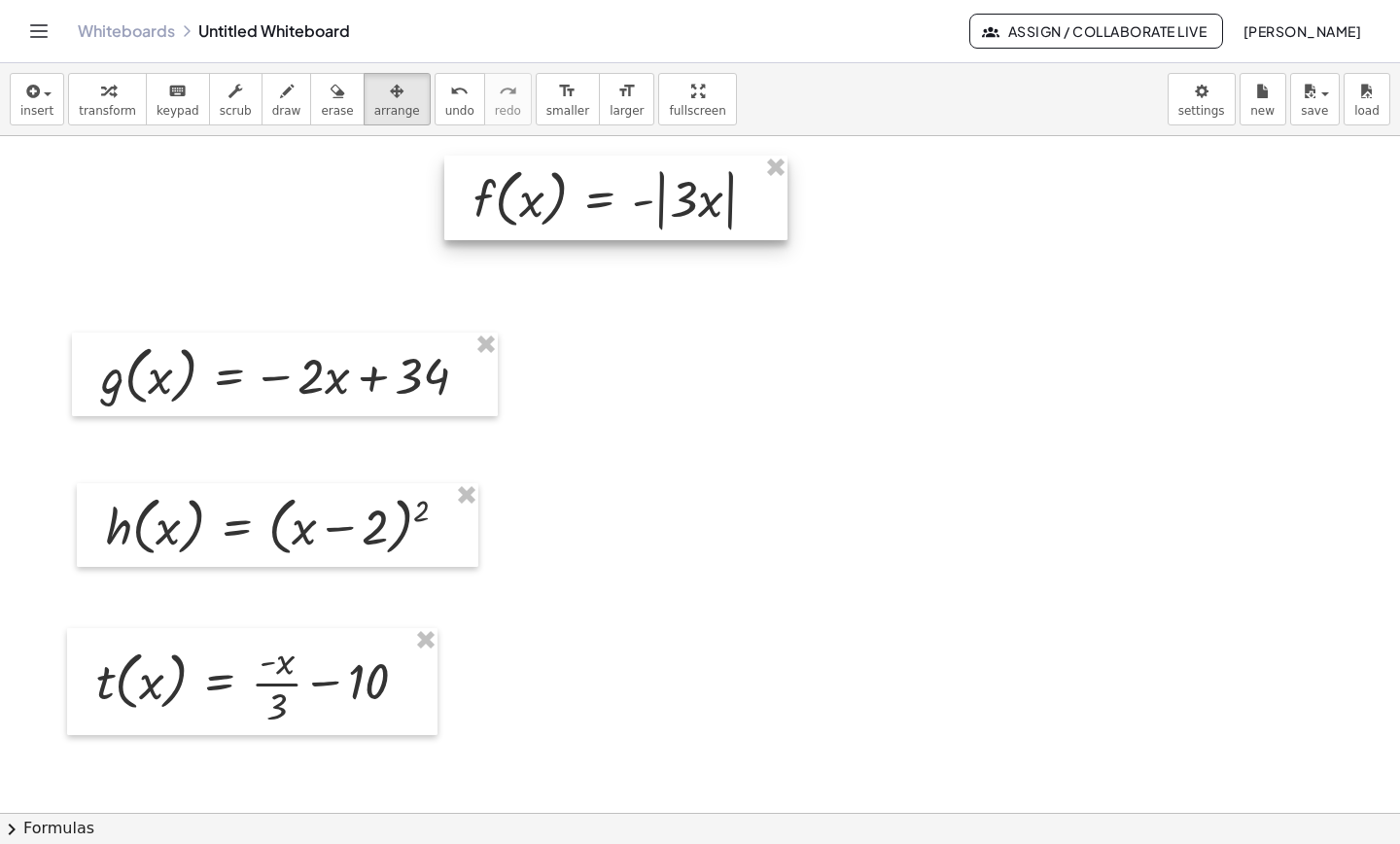
drag, startPoint x: 140, startPoint y: 197, endPoint x: 508, endPoint y: 183, distance: 368.3
click at [508, 183] on div at bounding box center [615, 197] width 343 height 84
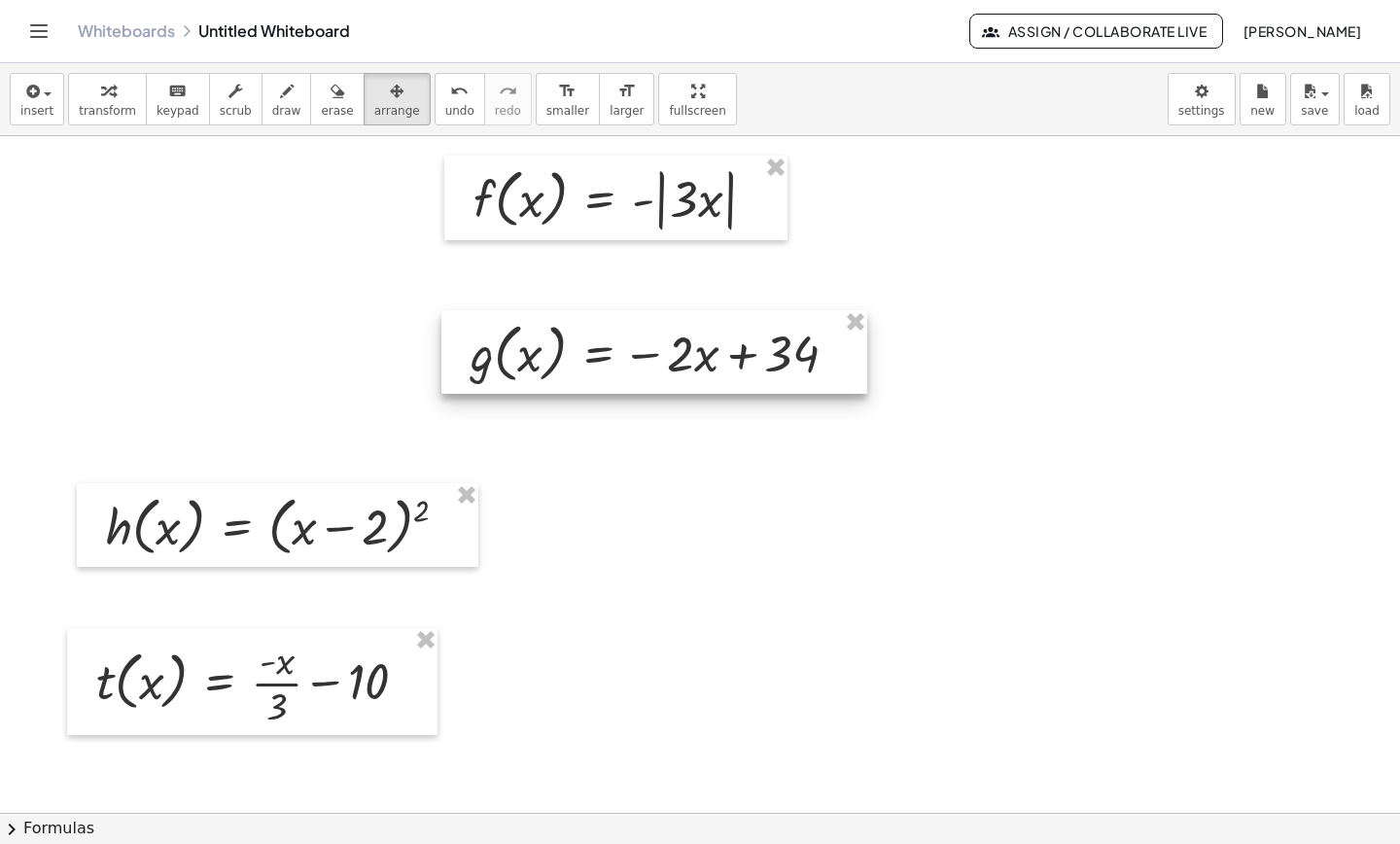
drag, startPoint x: 469, startPoint y: 354, endPoint x: 772, endPoint y: 332, distance: 303.8
click at [772, 332] on div at bounding box center [654, 352] width 426 height 83
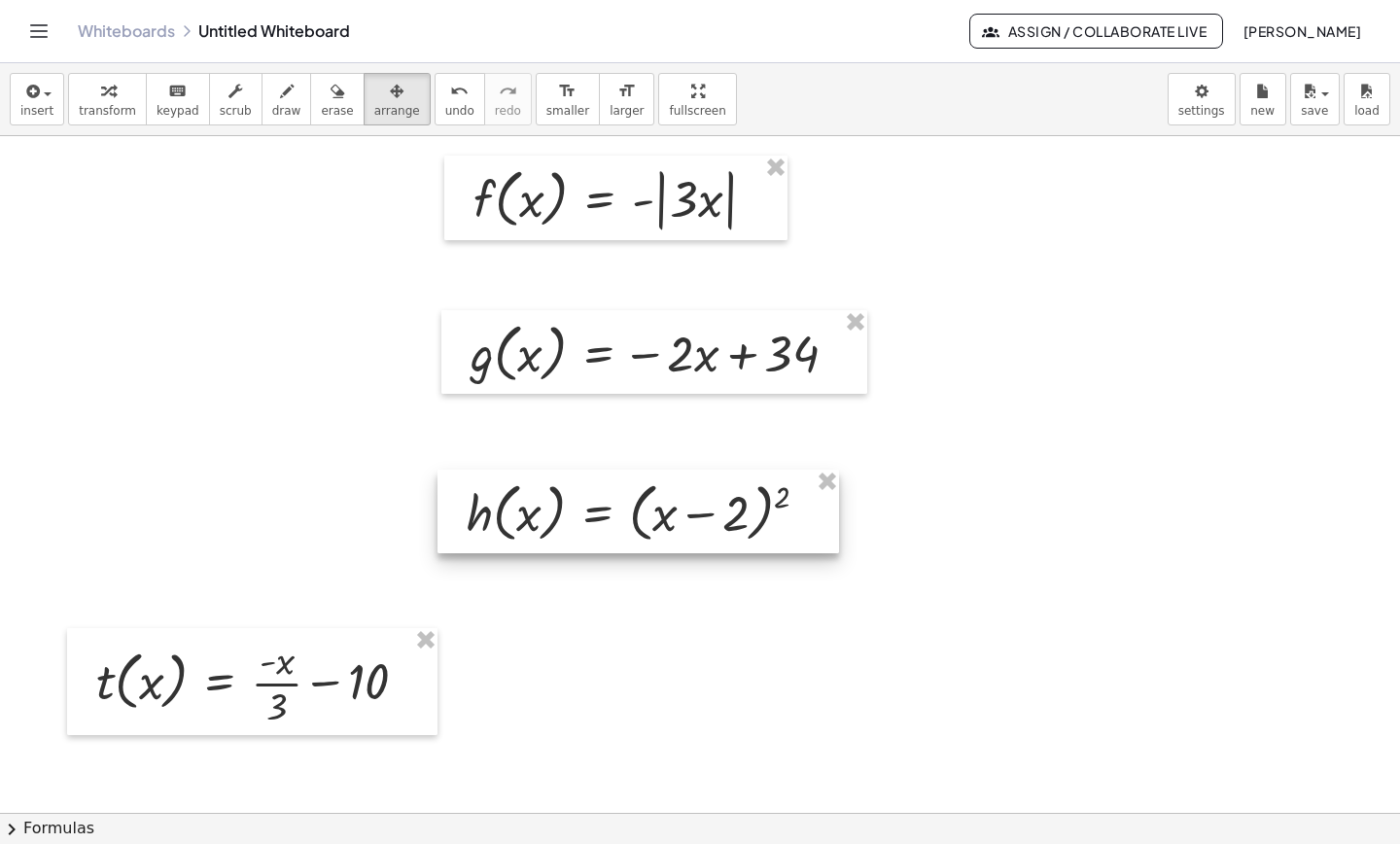
drag, startPoint x: 383, startPoint y: 517, endPoint x: 735, endPoint y: 503, distance: 352.3
click at [740, 500] on div at bounding box center [637, 511] width 401 height 83
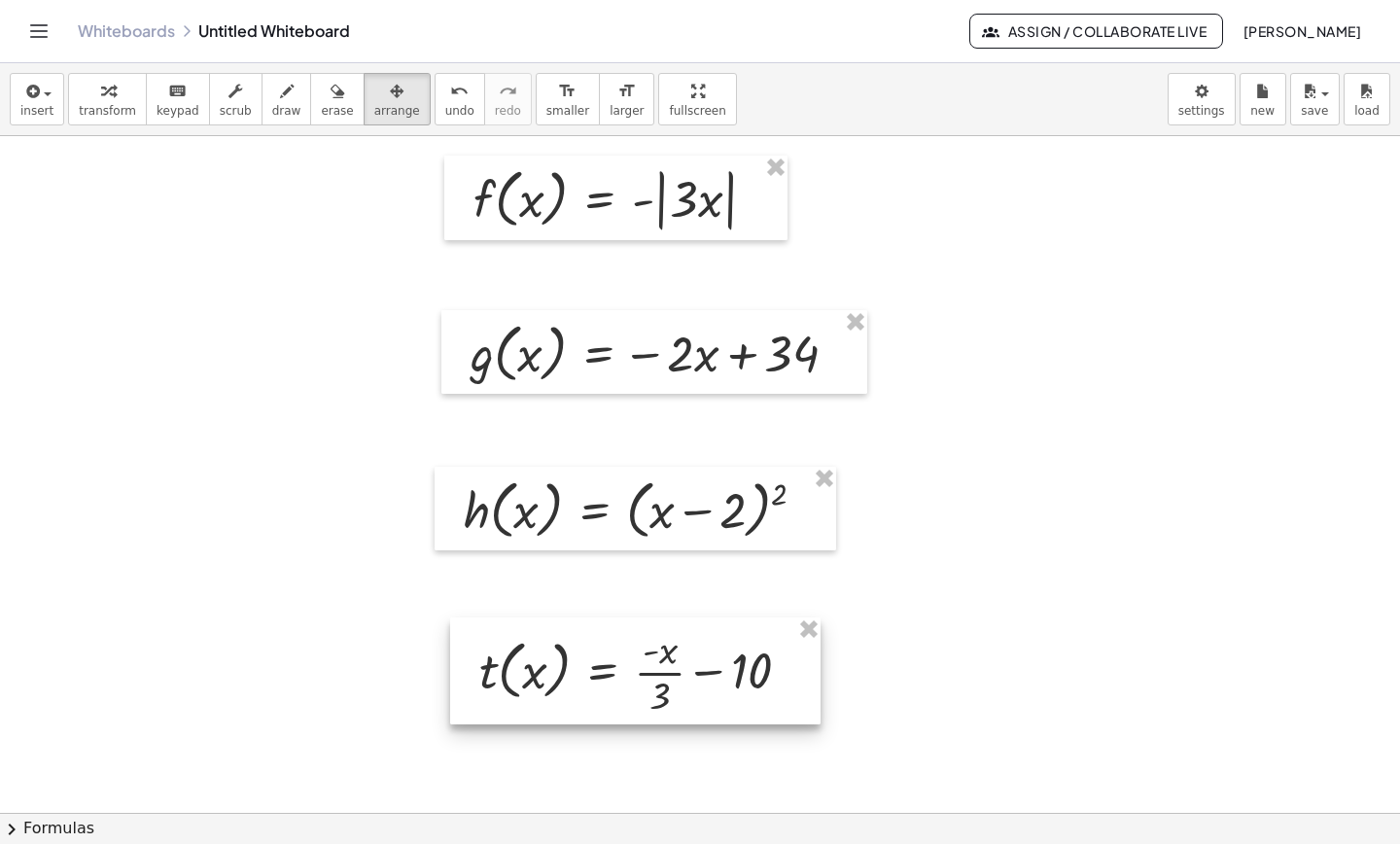
drag, startPoint x: 286, startPoint y: 678, endPoint x: 670, endPoint y: 667, distance: 384.2
click at [670, 667] on div at bounding box center [635, 671] width 371 height 107
drag, startPoint x: 1023, startPoint y: 684, endPoint x: 998, endPoint y: 677, distance: 26.0
click at [1023, 674] on div at bounding box center [700, 812] width 1400 height 1353
click at [36, 100] on icon "button" at bounding box center [32, 91] width 18 height 24
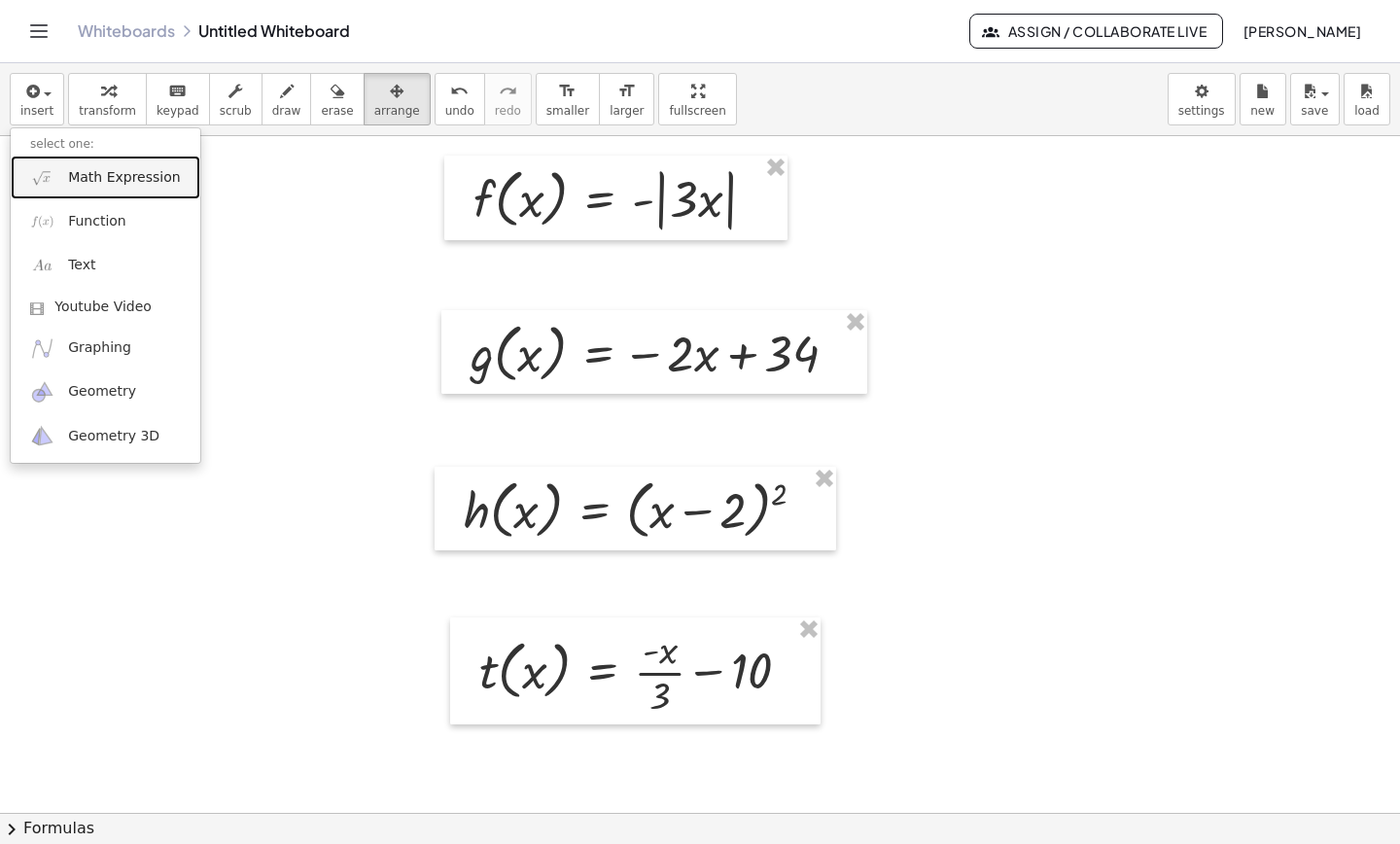
click at [124, 177] on span "Math Expression" at bounding box center [124, 178] width 112 height 20
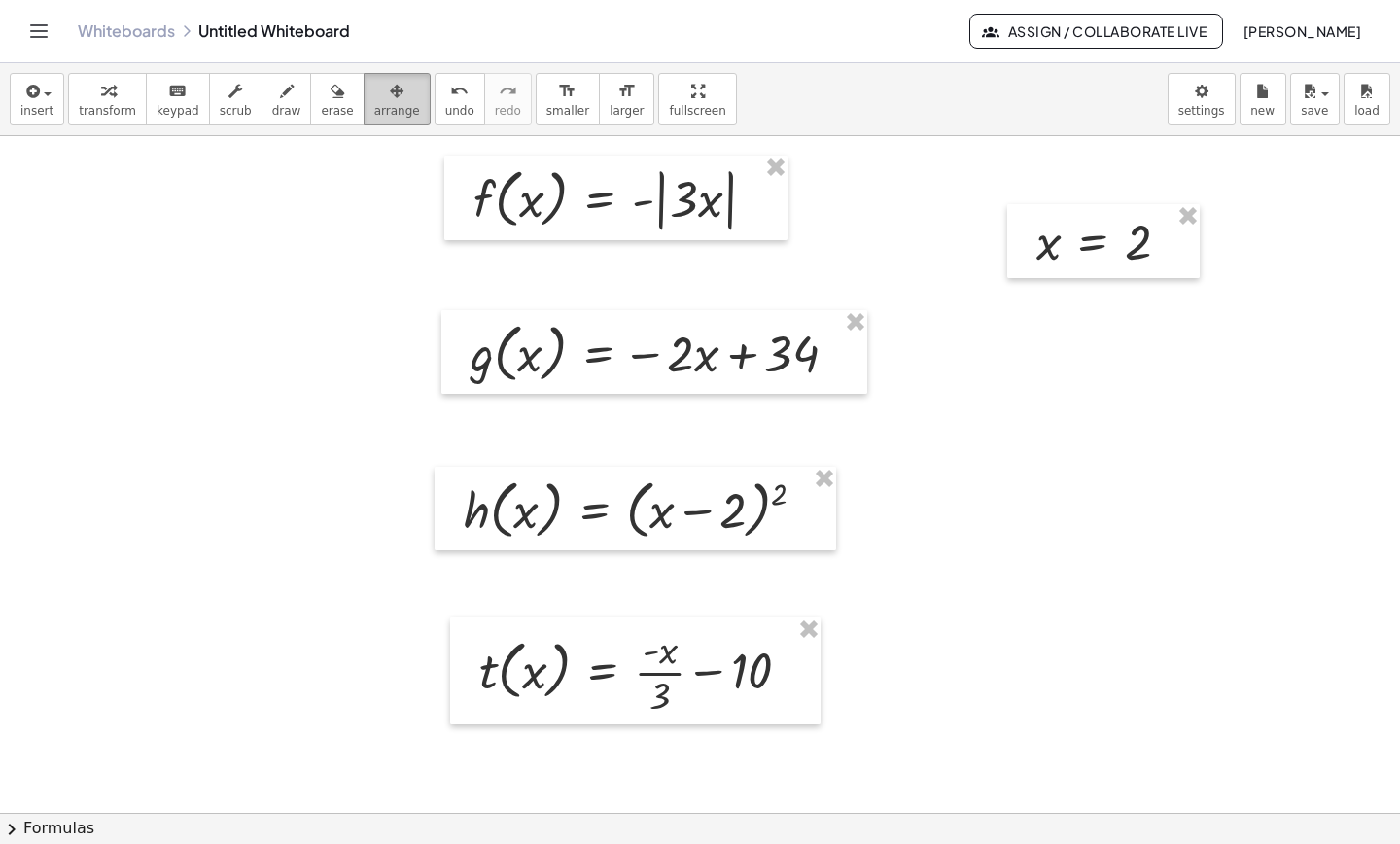
click at [375, 95] on div "button" at bounding box center [397, 90] width 46 height 24
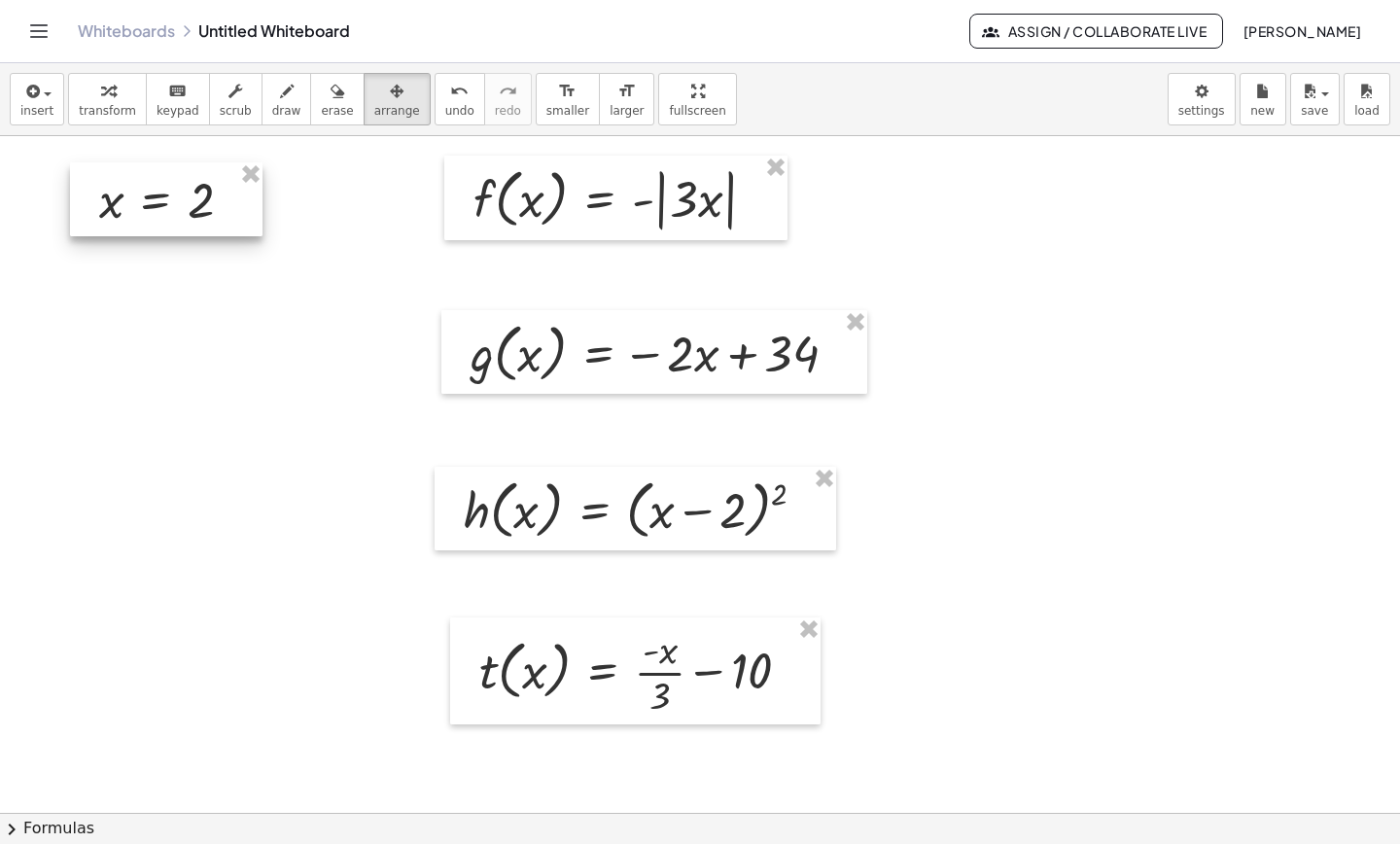
drag, startPoint x: 1102, startPoint y: 252, endPoint x: 165, endPoint y: 208, distance: 938.0
click at [165, 208] on div at bounding box center [166, 199] width 192 height 74
click at [171, 363] on div at bounding box center [700, 812] width 1400 height 1353
click at [33, 100] on icon "button" at bounding box center [32, 91] width 18 height 24
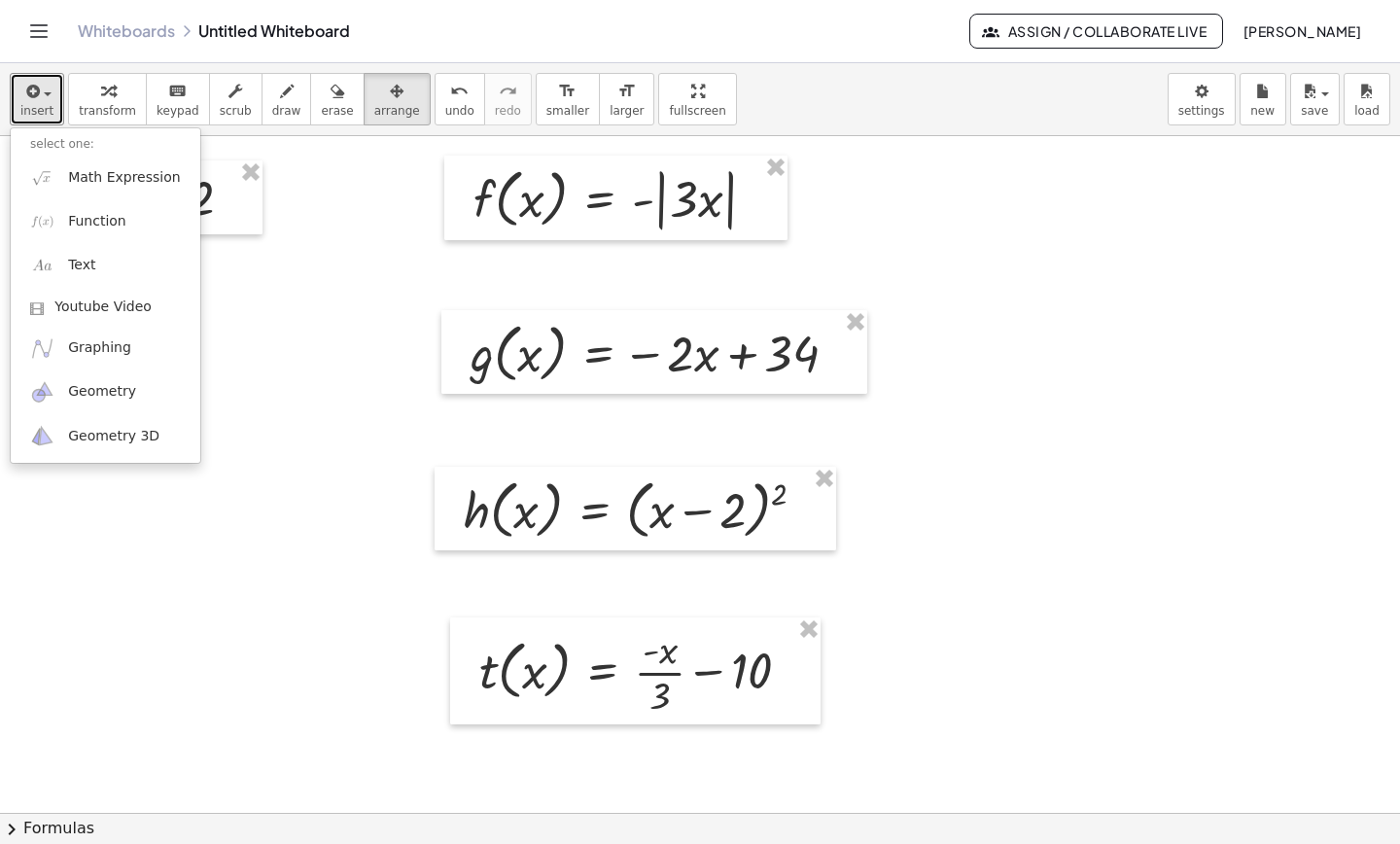
click at [276, 312] on div at bounding box center [700, 812] width 1400 height 1353
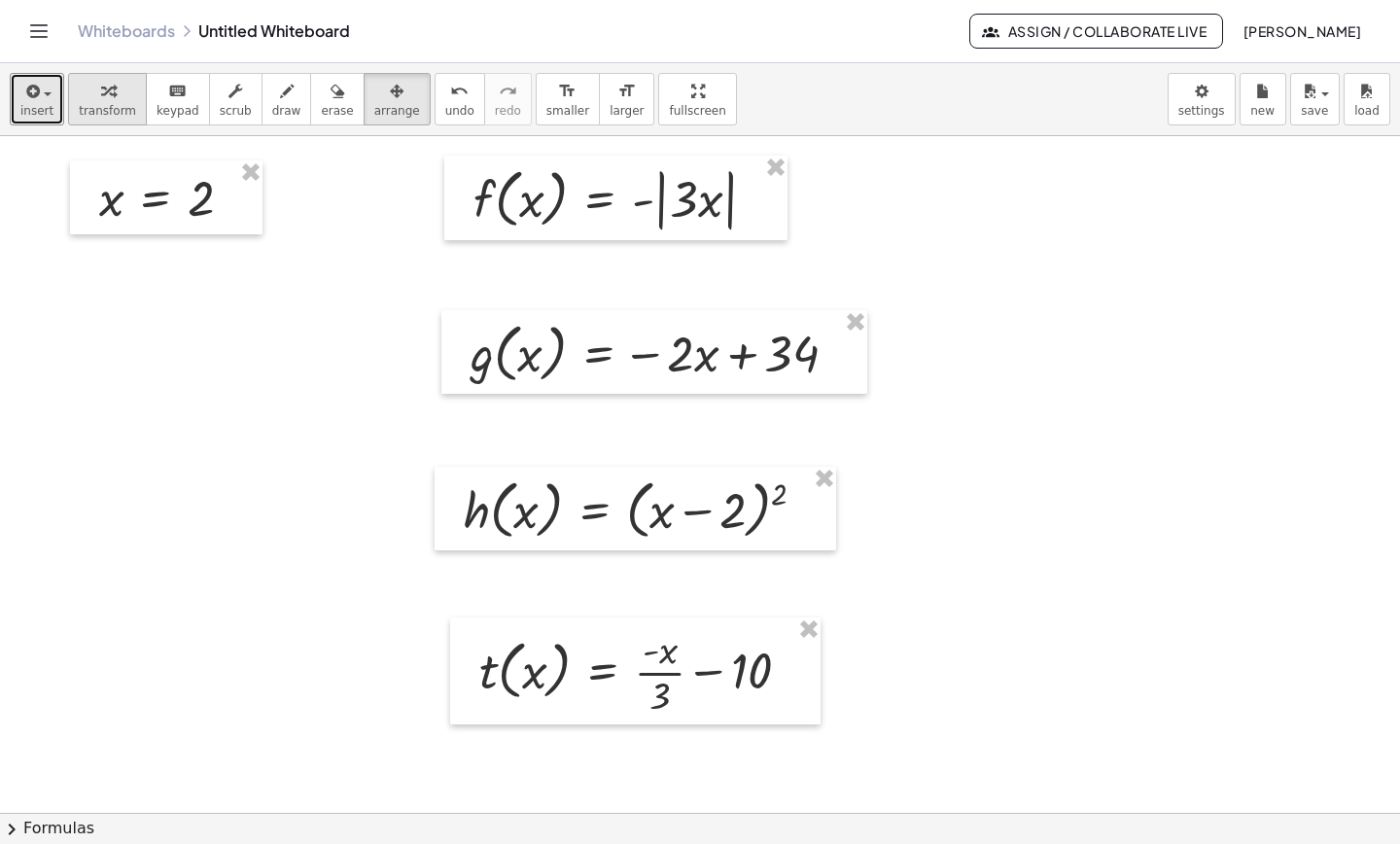
click at [101, 85] on icon "button" at bounding box center [108, 91] width 14 height 24
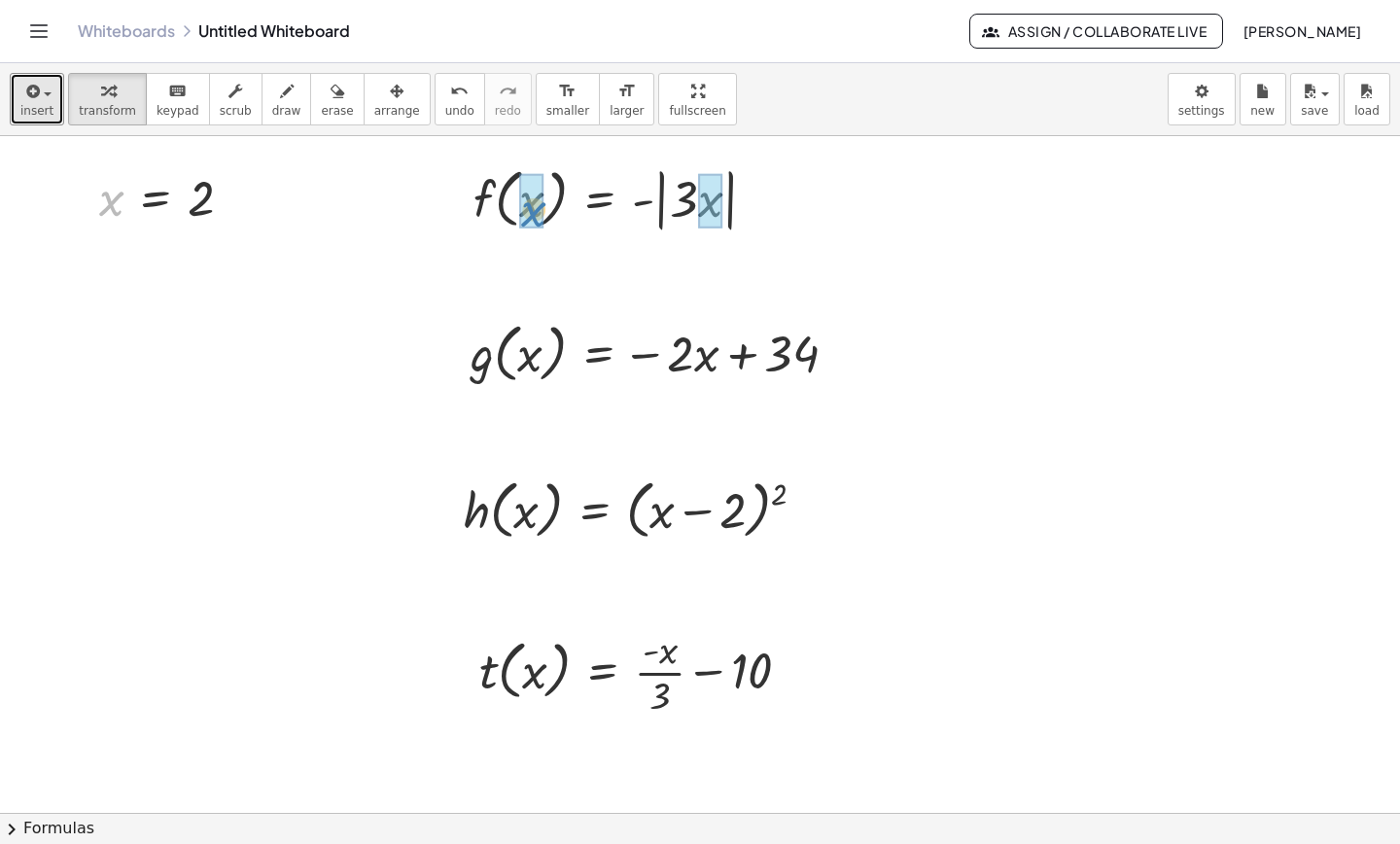
drag, startPoint x: 112, startPoint y: 211, endPoint x: 534, endPoint y: 222, distance: 422.1
click at [282, 413] on div at bounding box center [700, 812] width 1400 height 1353
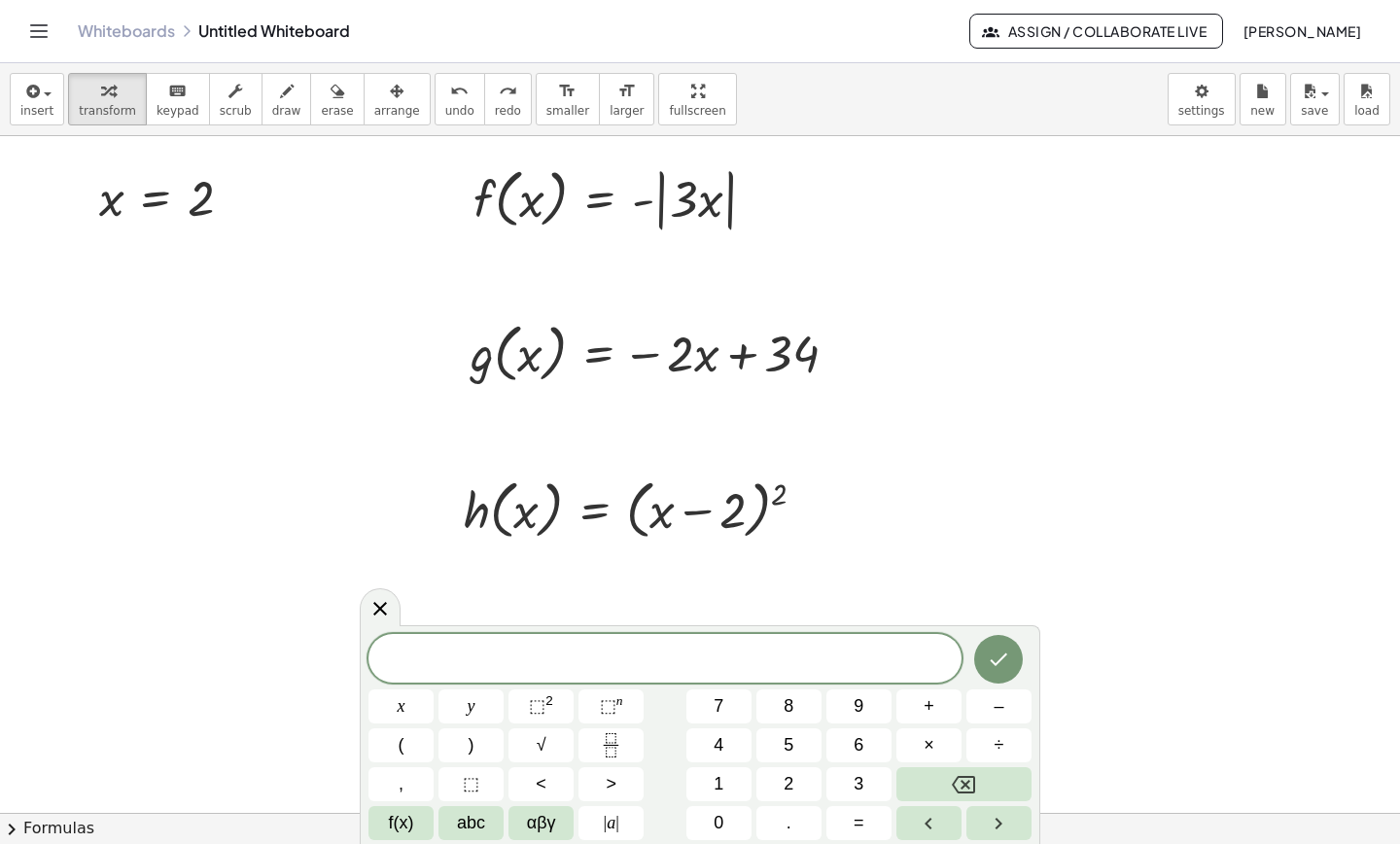
click at [85, 355] on div at bounding box center [700, 812] width 1400 height 1353
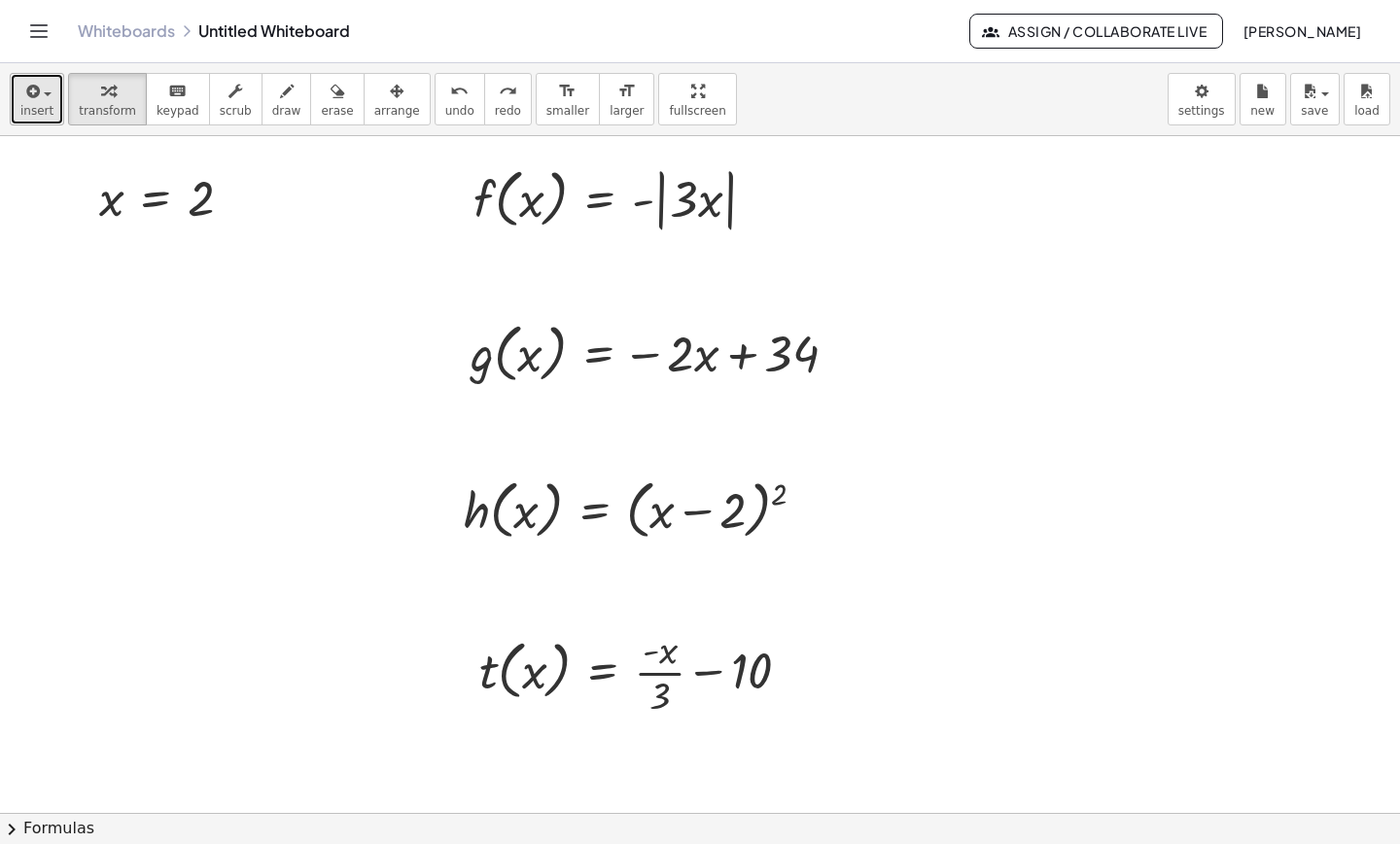
click at [50, 96] on button "insert" at bounding box center [37, 99] width 54 height 53
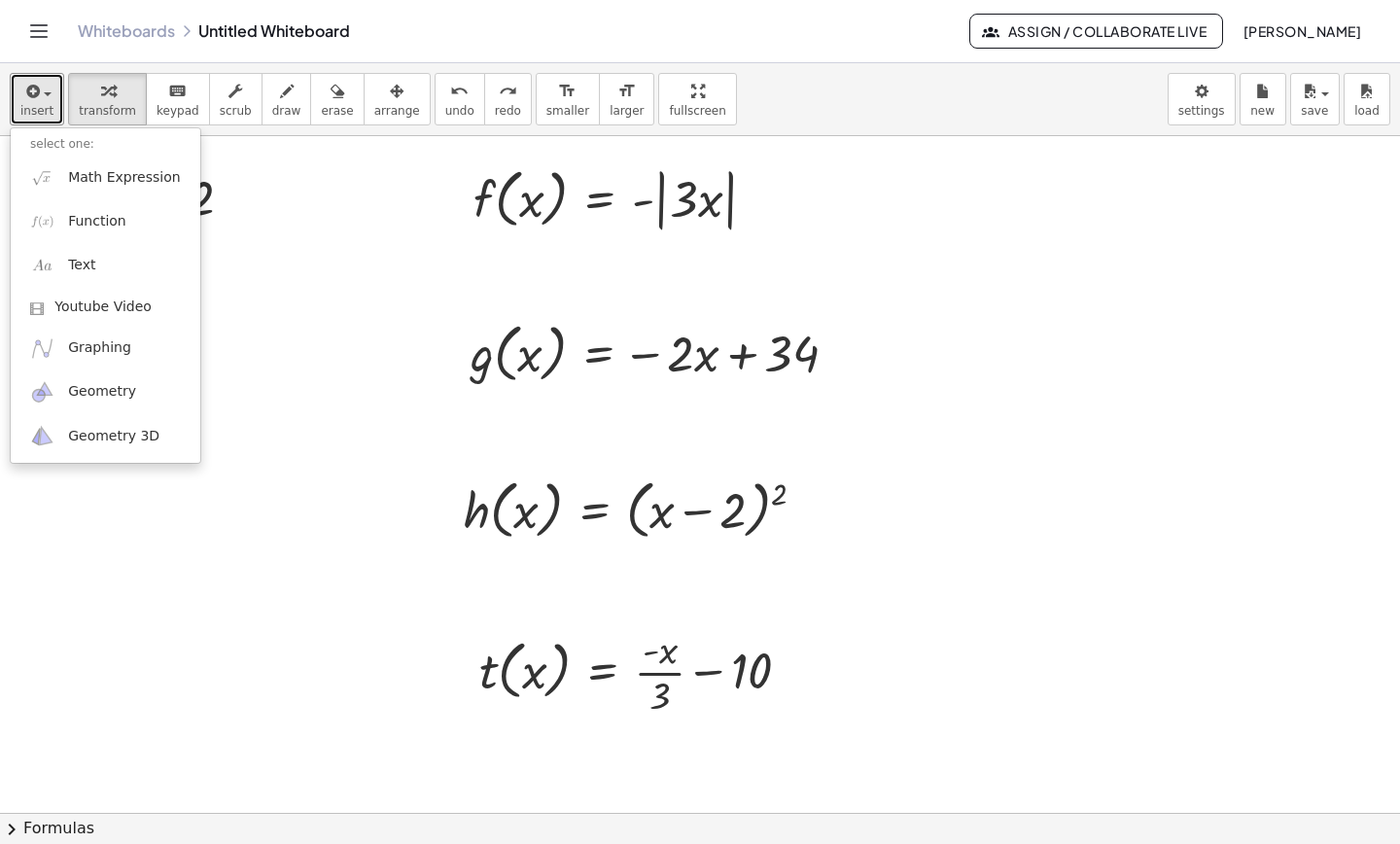
click at [1119, 347] on div at bounding box center [700, 812] width 1400 height 1353
